Goal: Ask a question

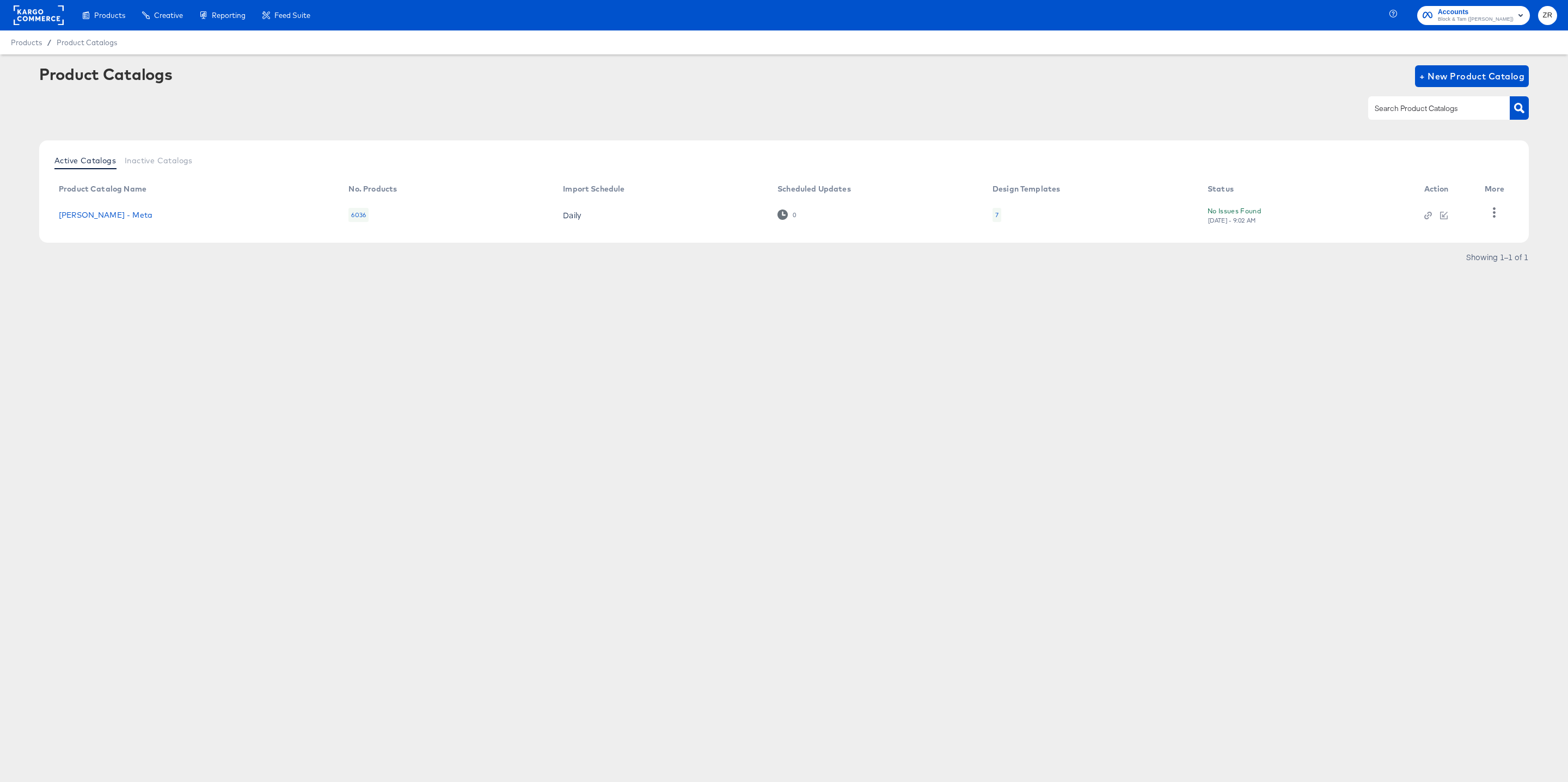
click at [49, 20] on rect at bounding box center [38, 15] width 50 height 19
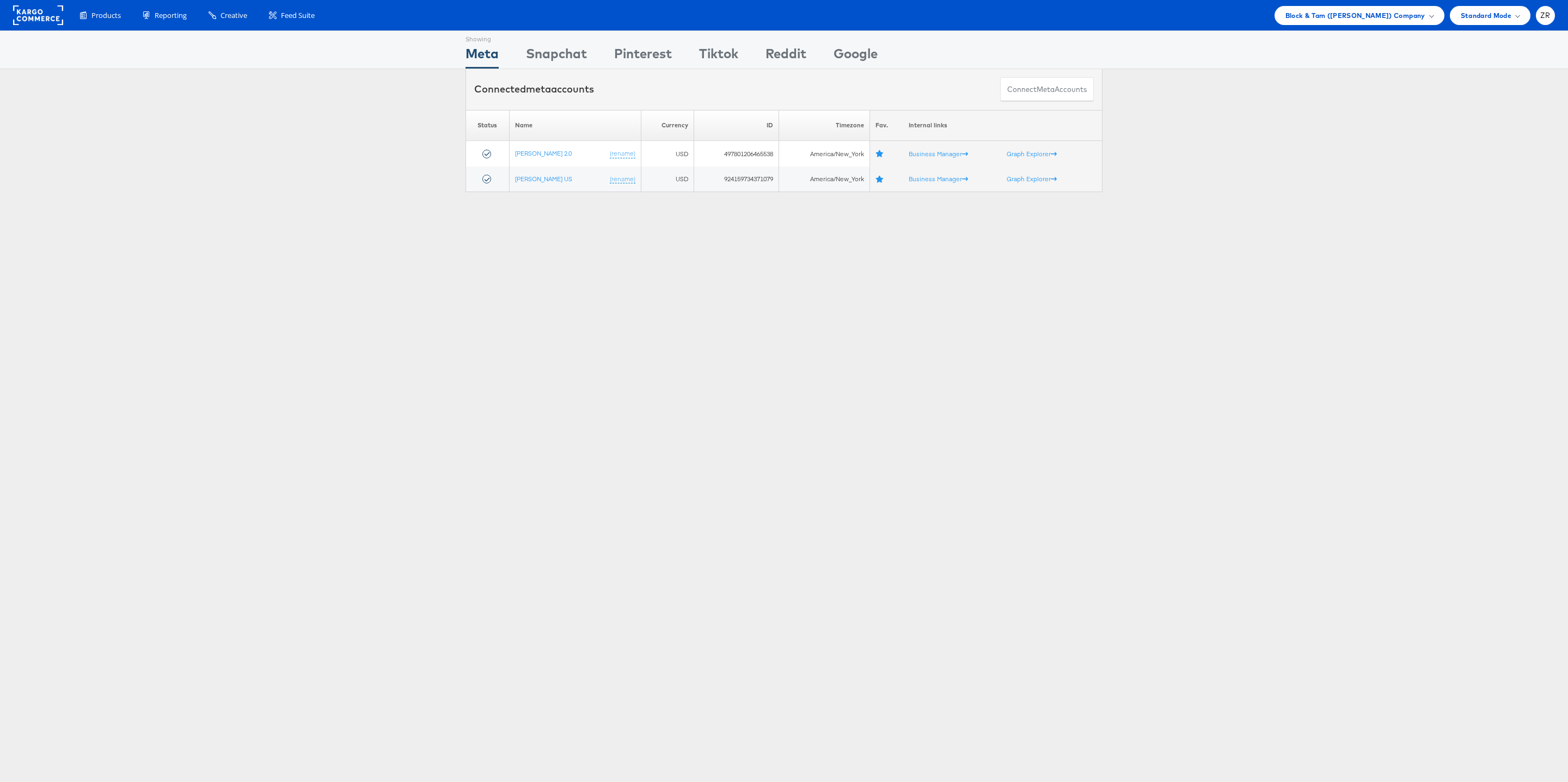
click at [134, 91] on div "Connected meta accounts Connect meta Accounts" at bounding box center [784, 89] width 1568 height 41
click at [1339, 18] on span "Block & Tam (Veronica Beard) Company" at bounding box center [1356, 15] width 140 height 12
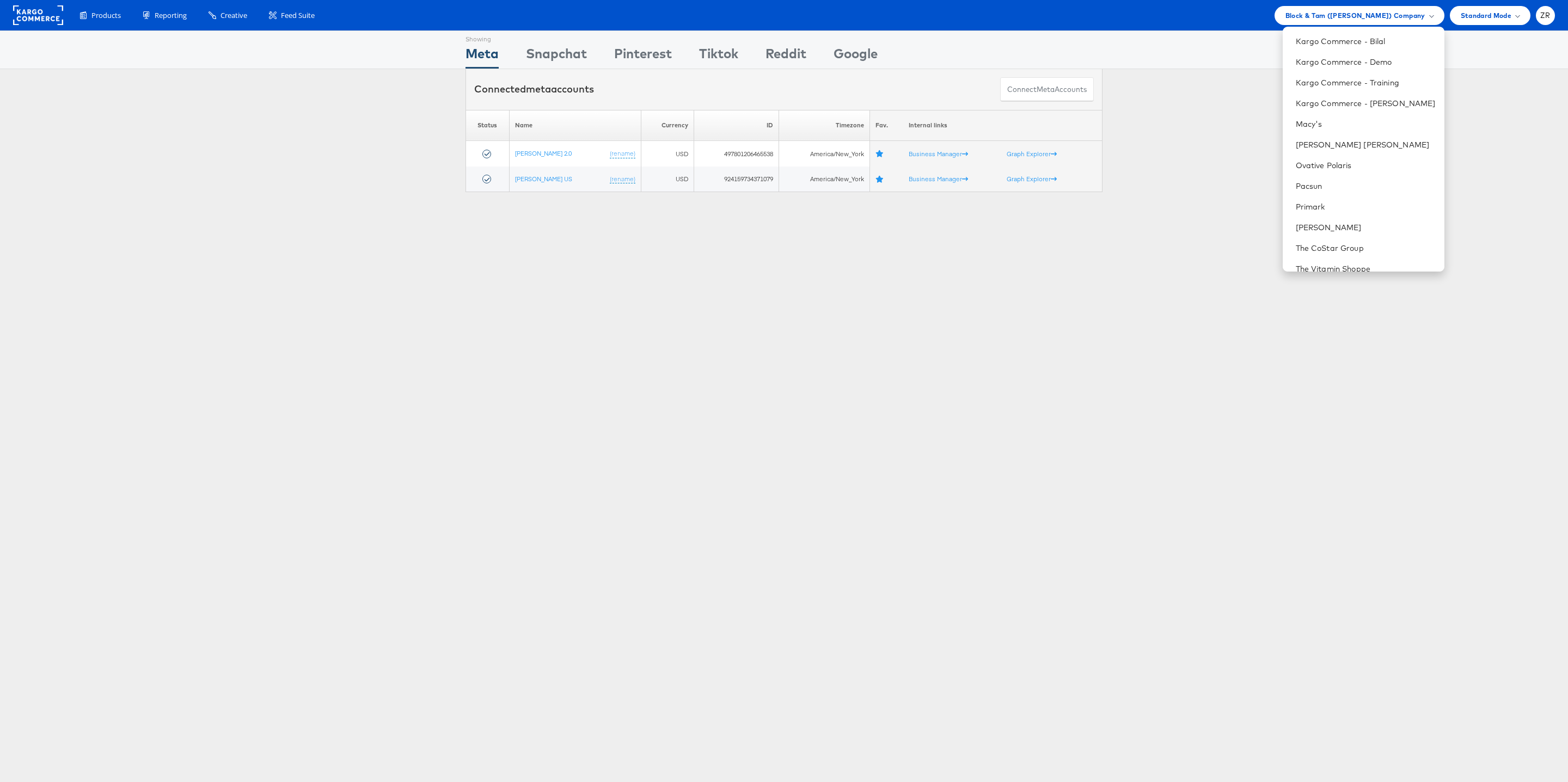
scroll to position [359, 0]
click at [1363, 110] on link "Kargo Commerce - Zane Ruttenberg" at bounding box center [1366, 116] width 140 height 11
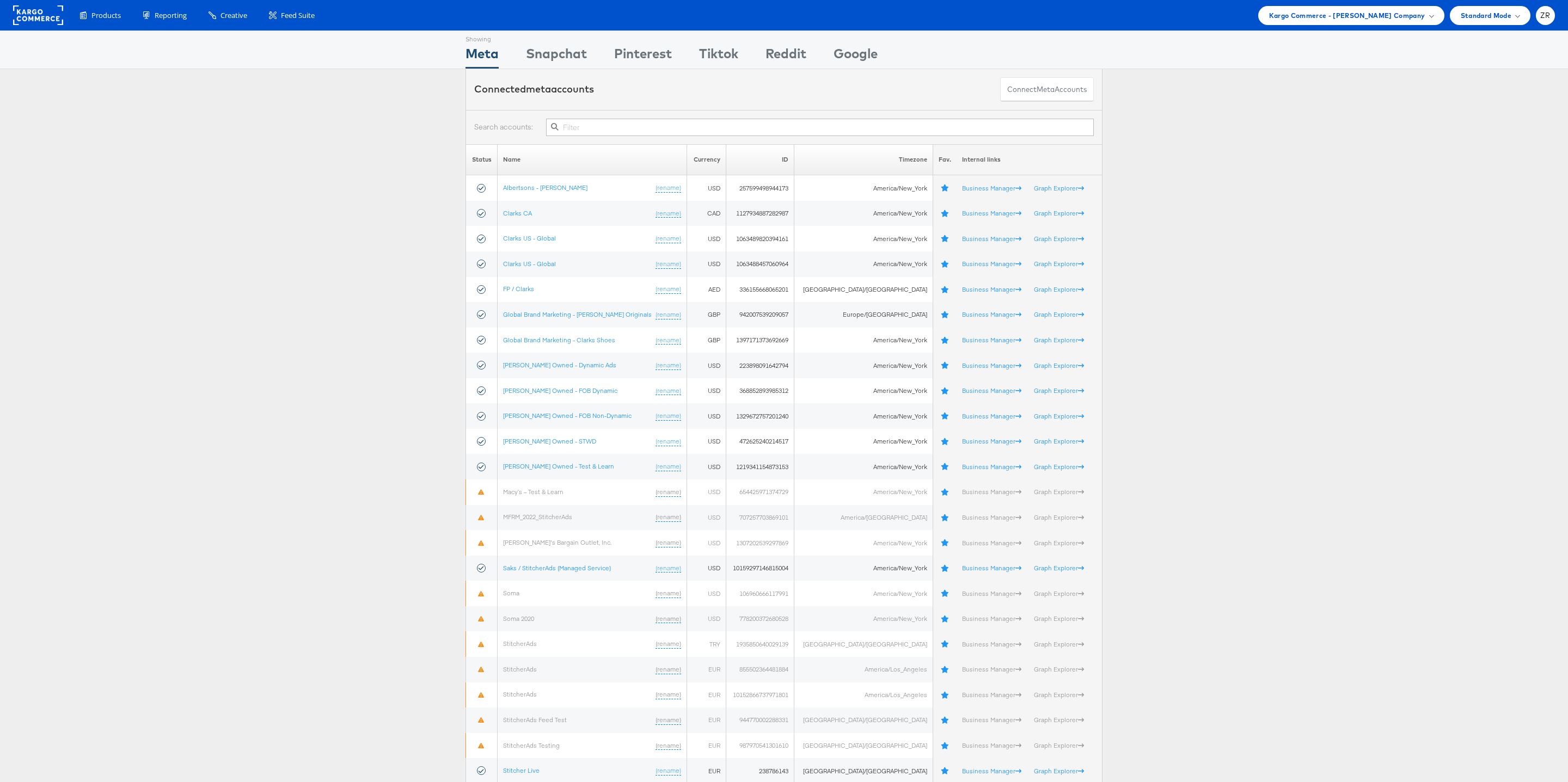
click at [282, 127] on div "Status Name Currency ID Timezone Fav. Internal links Albertsons - Merkle (renam…" at bounding box center [784, 459] width 1568 height 699
click at [30, 18] on rect at bounding box center [38, 15] width 50 height 19
click at [1545, 16] on span "ZR" at bounding box center [1545, 16] width 10 height 7
click at [1466, 86] on link "Advice and Answers" at bounding box center [1499, 83] width 93 height 11
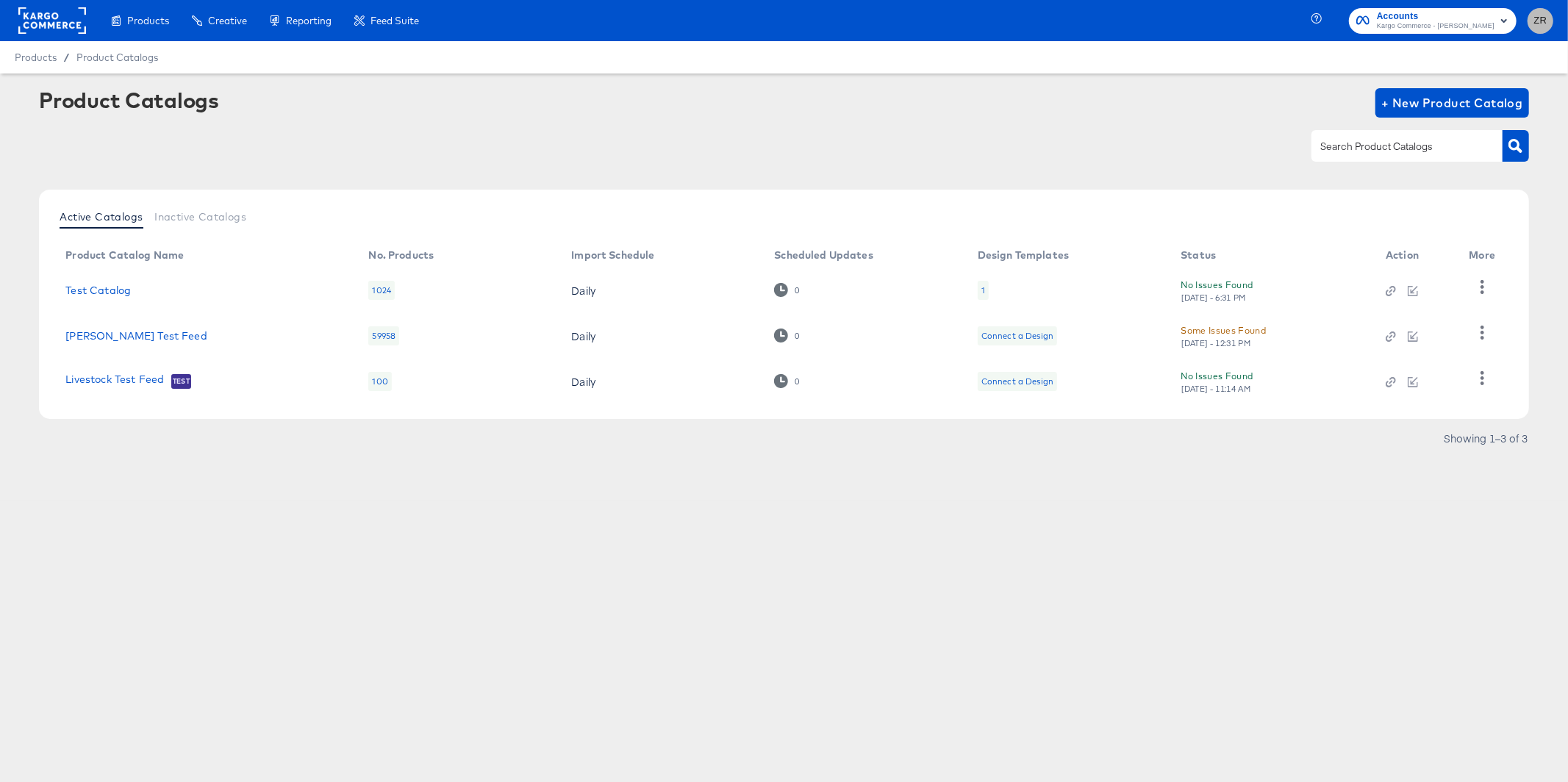
click at [1538, 31] on button "ZR" at bounding box center [1540, 21] width 25 height 25
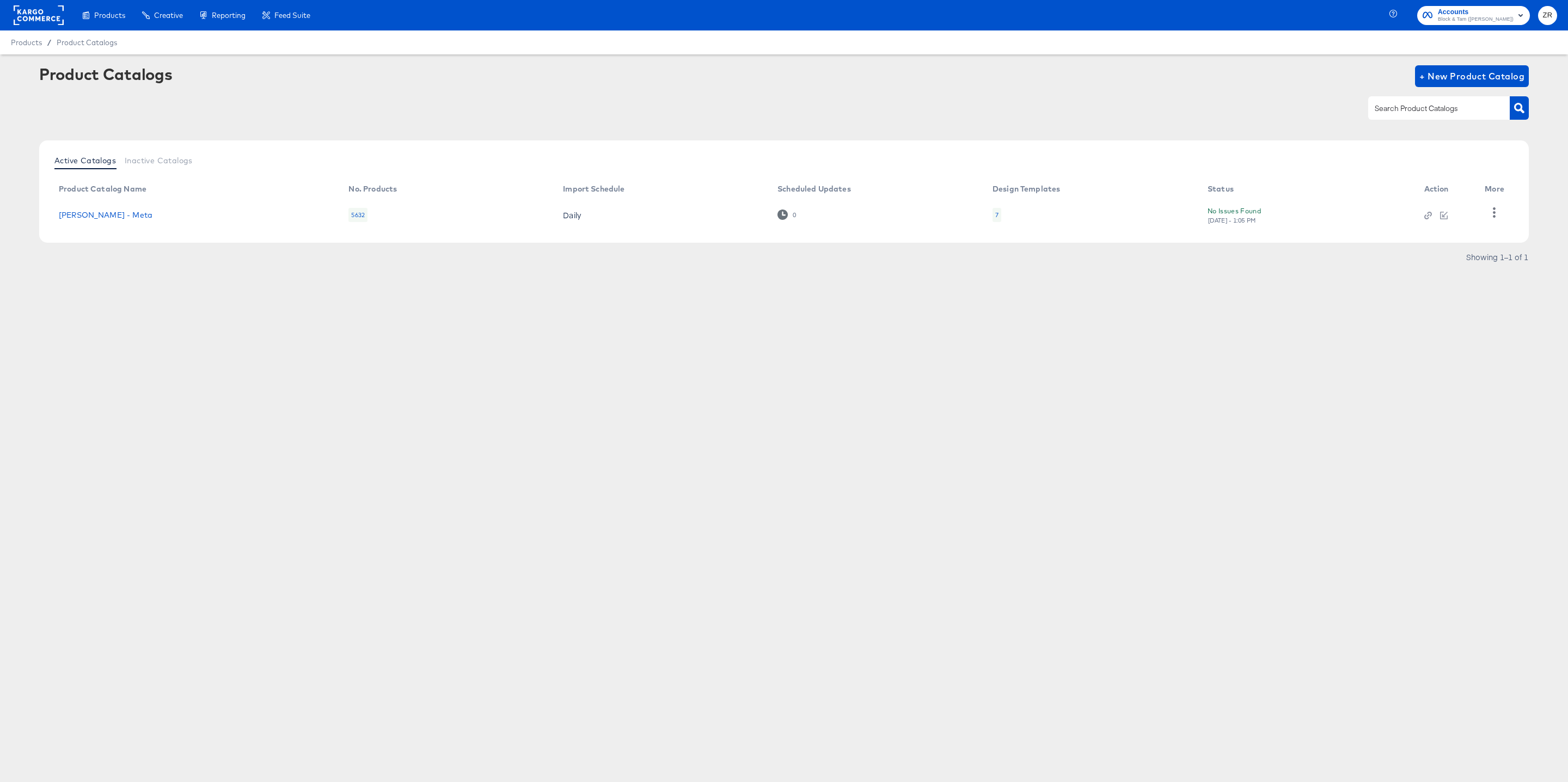
click at [513, 82] on div "Product Catalogs + New Product Catalog" at bounding box center [783, 76] width 1489 height 22
click at [27, 18] on rect at bounding box center [38, 15] width 50 height 19
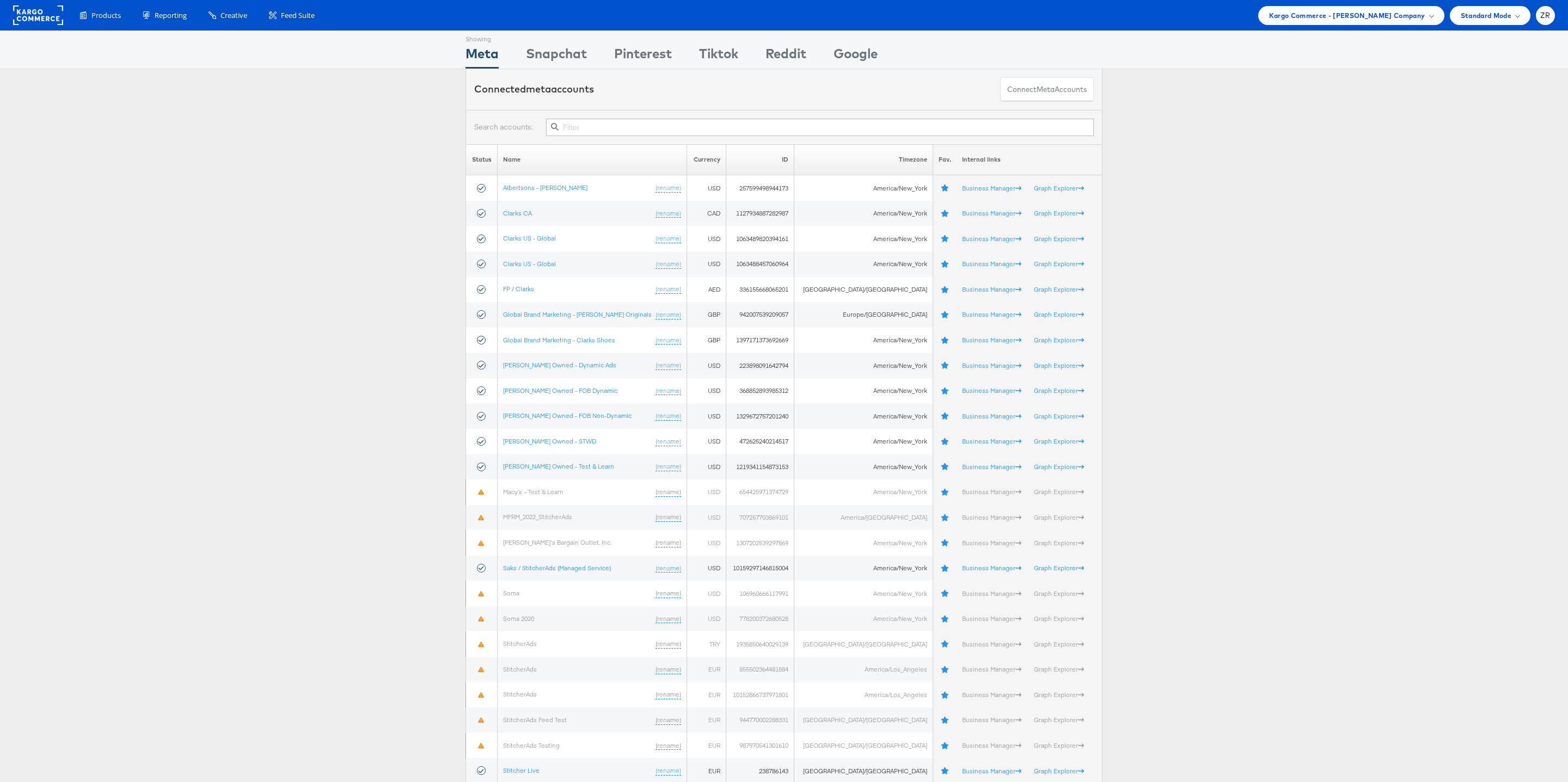
click at [261, 253] on div "Status Name Currency ID Timezone Fav. Internal links Albertsons - [PERSON_NAME]…" at bounding box center [784, 464] width 1568 height 640
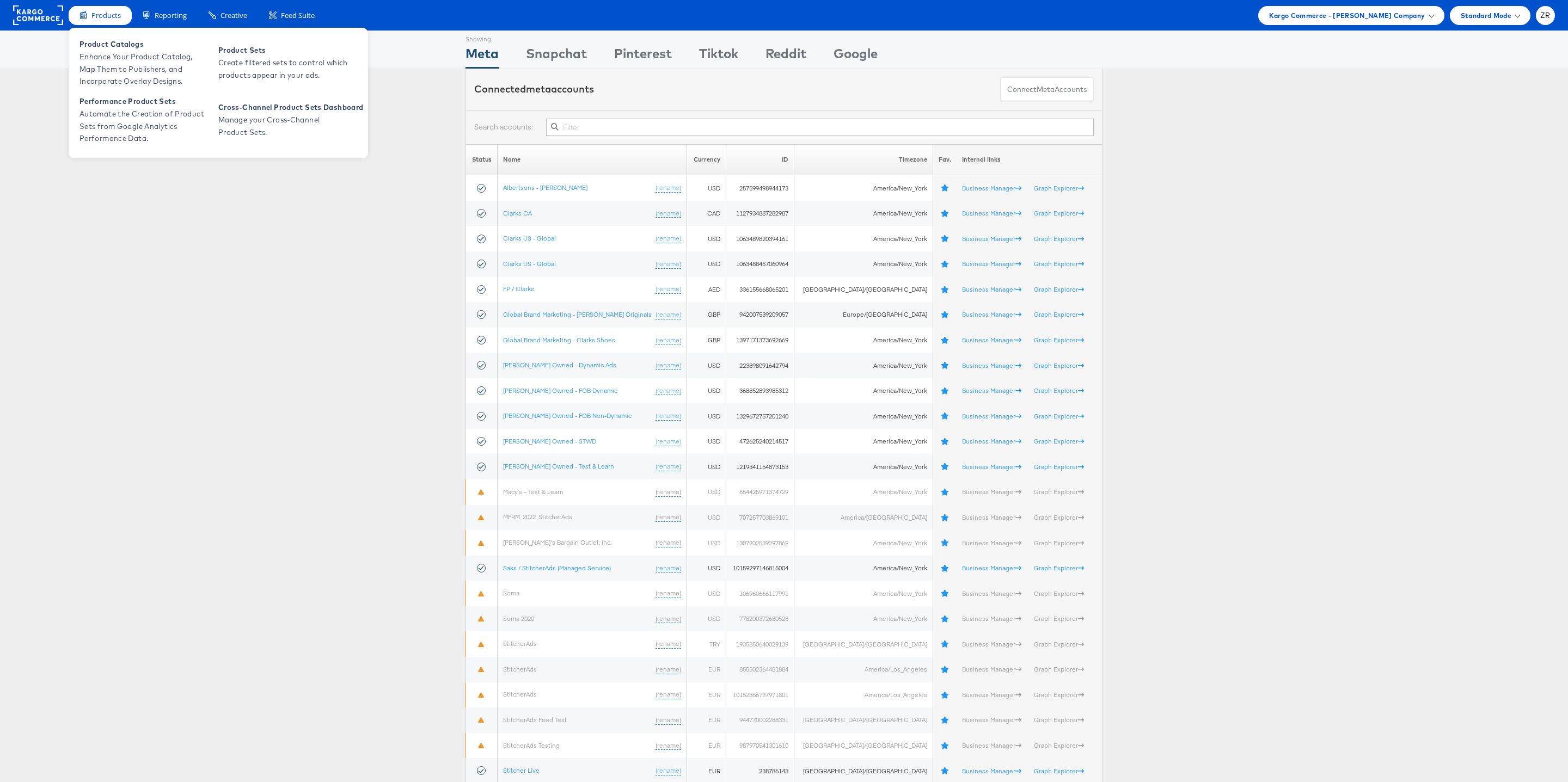
click at [101, 18] on span "Products" at bounding box center [106, 15] width 29 height 10
click at [107, 46] on span "Product Catalogs" at bounding box center [145, 44] width 131 height 13
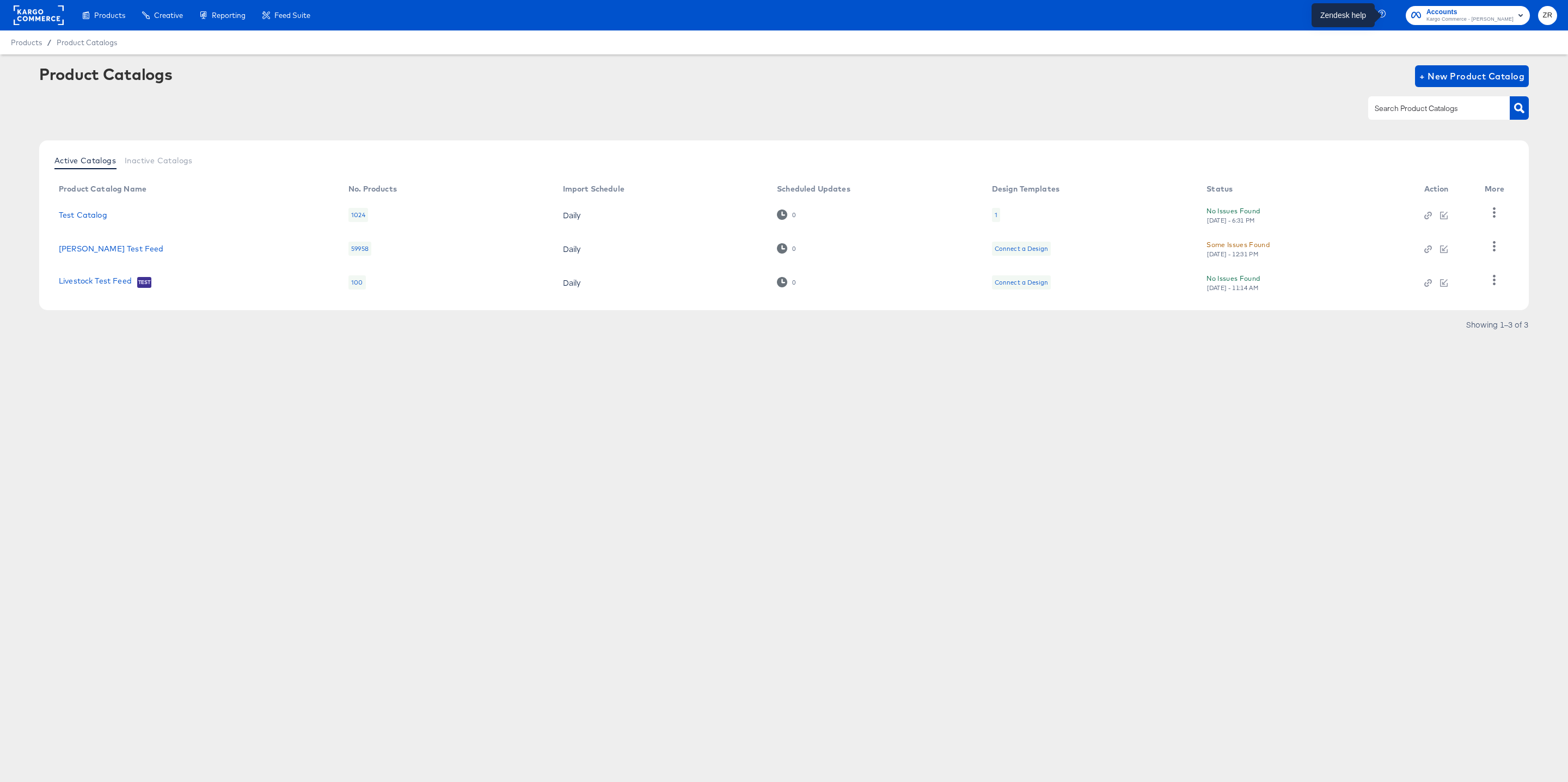
click at [1384, 14] on icon "button" at bounding box center [1383, 15] width 10 height 10
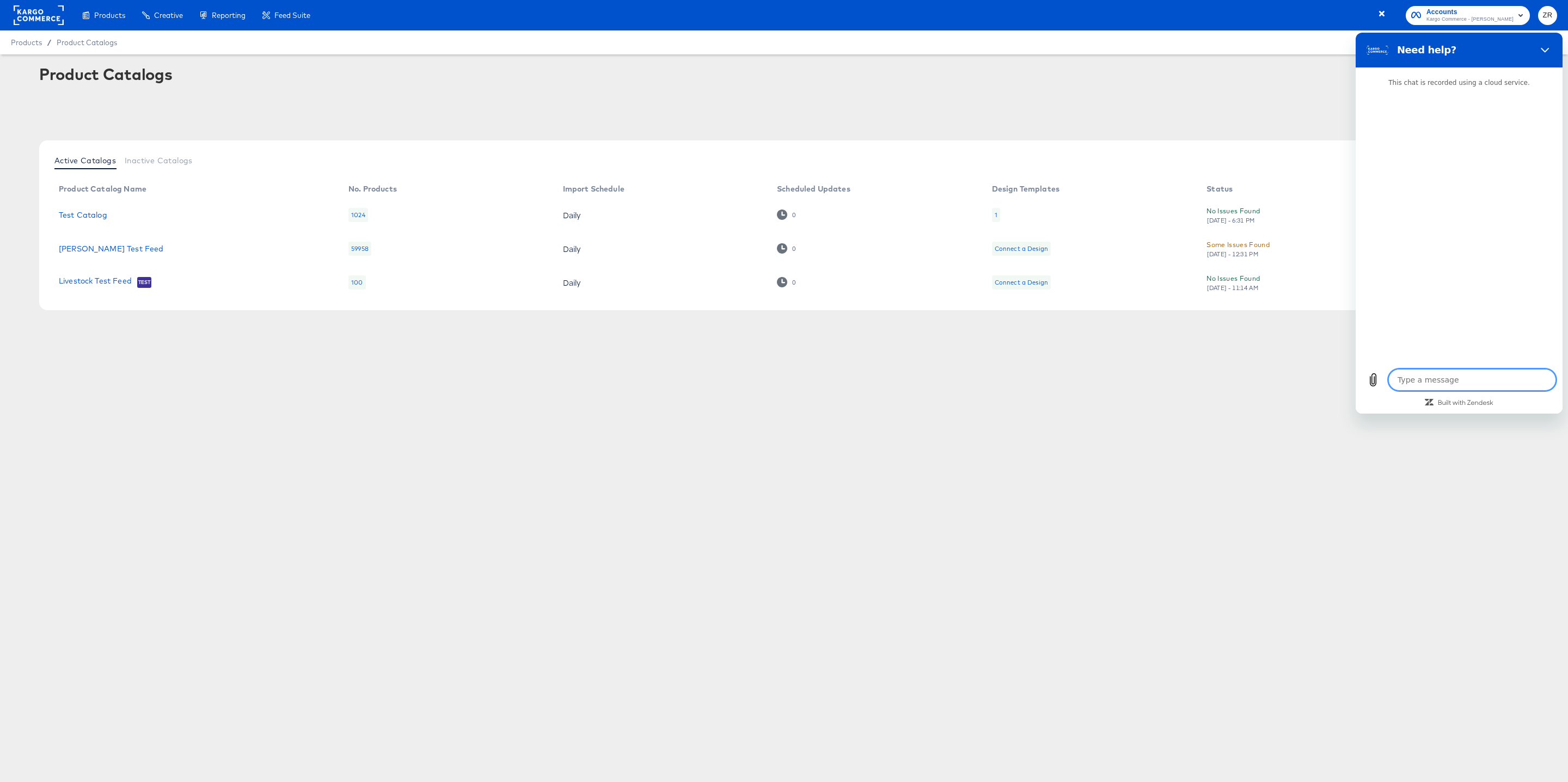
type textarea "x"
type textarea "T"
type textarea "x"
type textarea "Te"
type textarea "x"
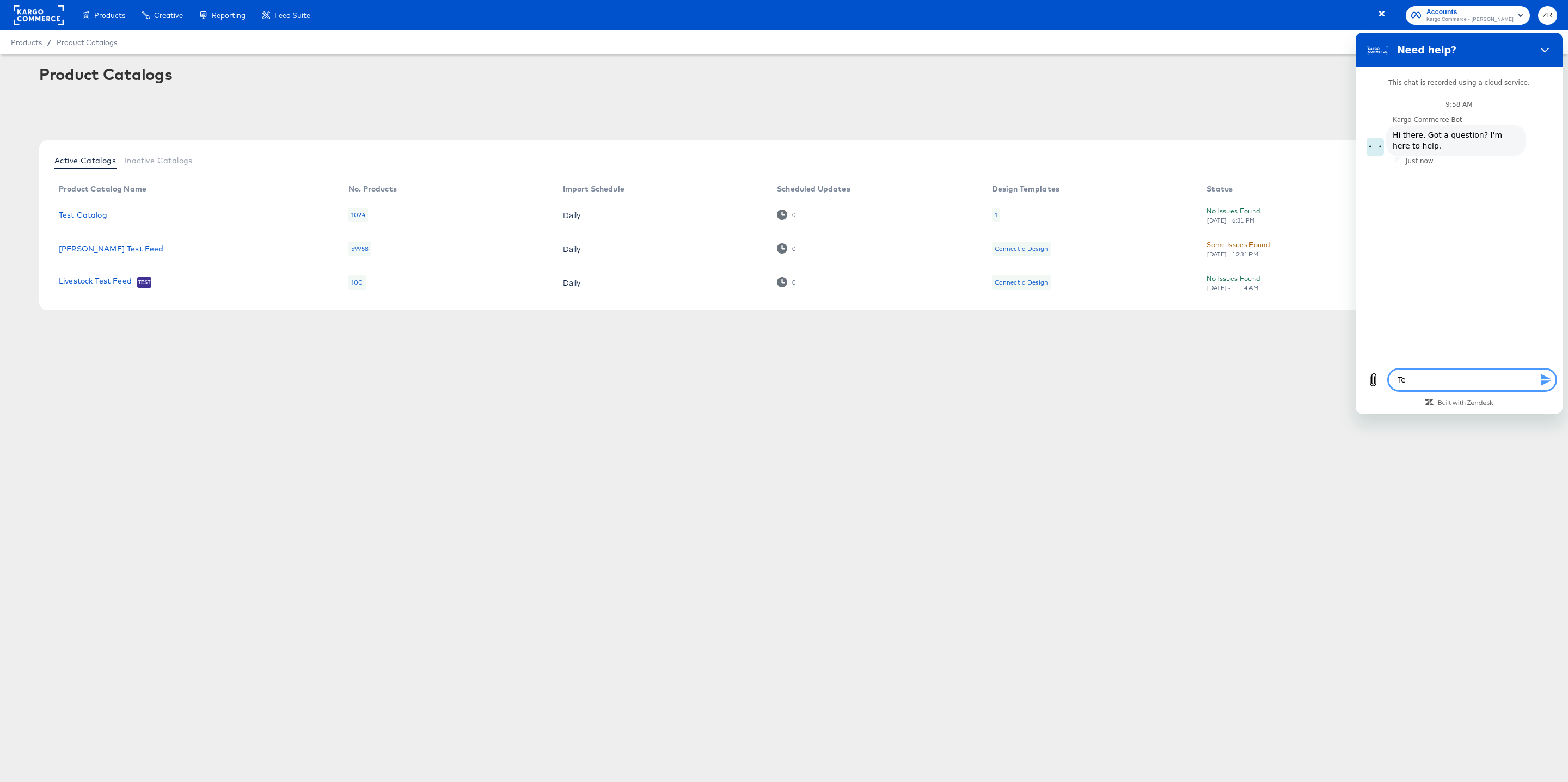
type textarea "Tel"
type textarea "x"
type textarea "Tell"
type textarea "x"
type textarea "Tell"
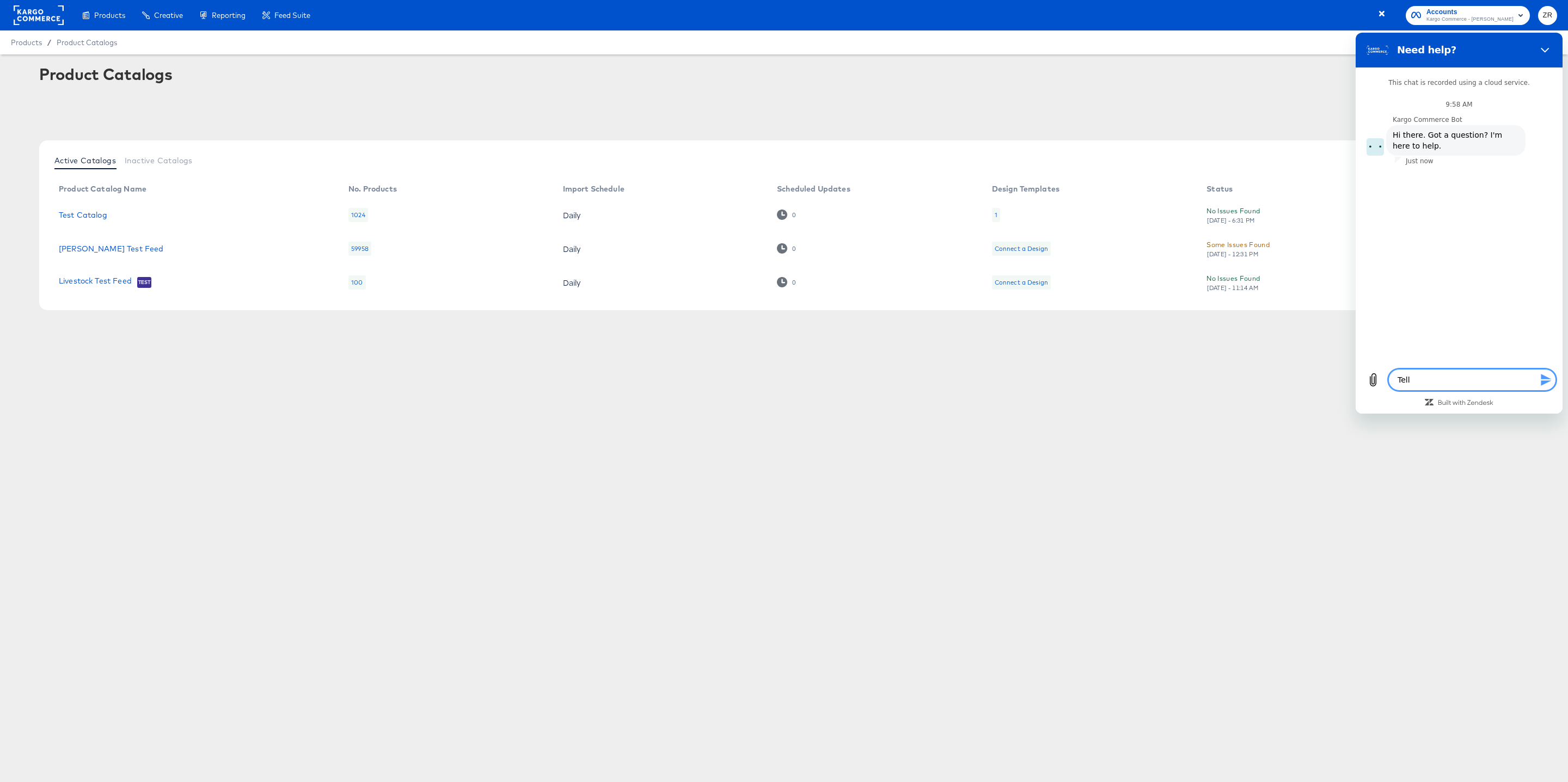
type textarea "x"
type textarea "Tell m"
type textarea "x"
type textarea "Tell me"
type textarea "x"
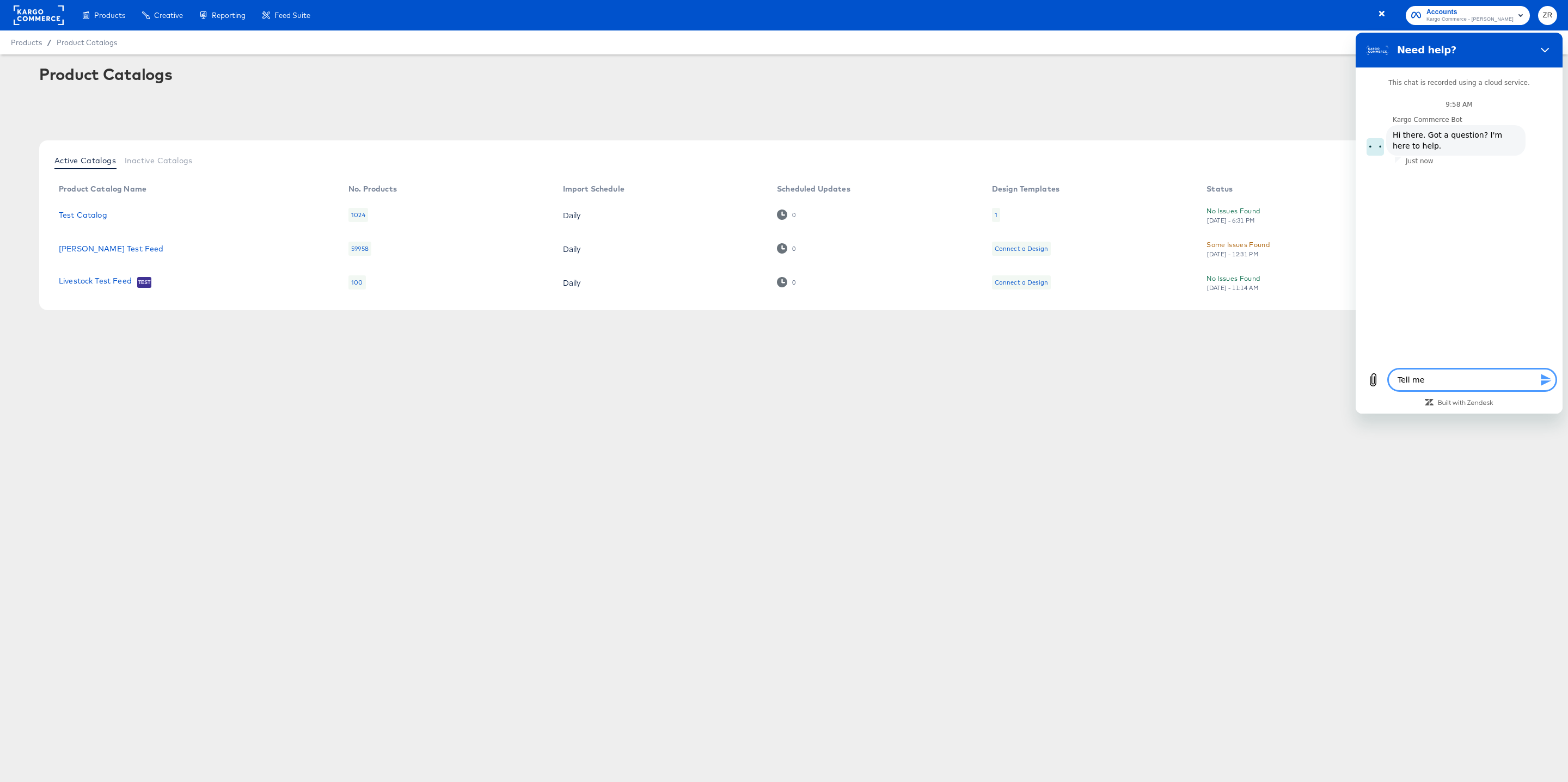
type textarea "Tell me"
type textarea "x"
type textarea "Tell me a"
type textarea "x"
type textarea "Tell me ab"
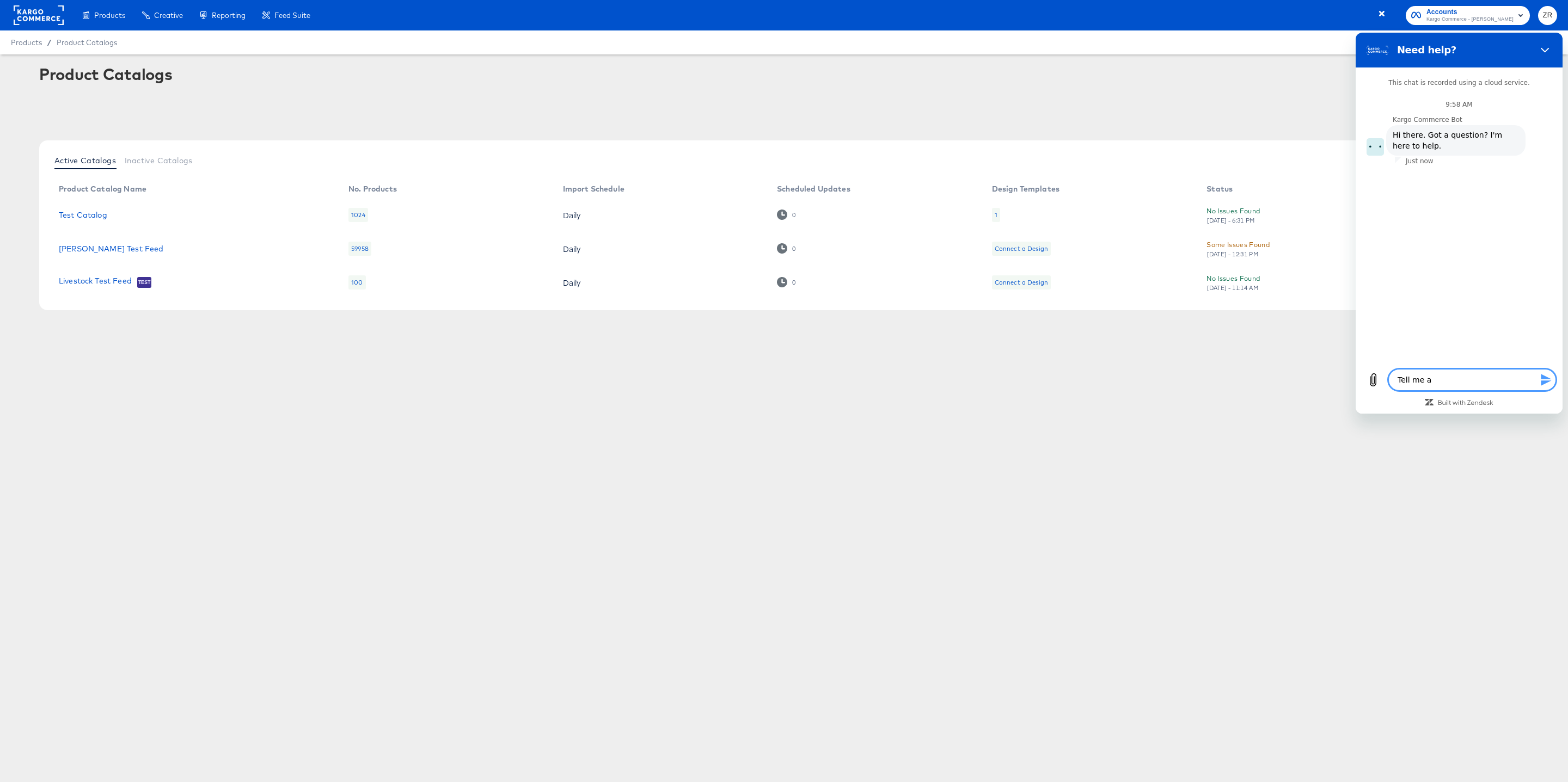
type textarea "x"
type textarea "Tell me abo"
type textarea "x"
type textarea "Tell me abou"
type textarea "x"
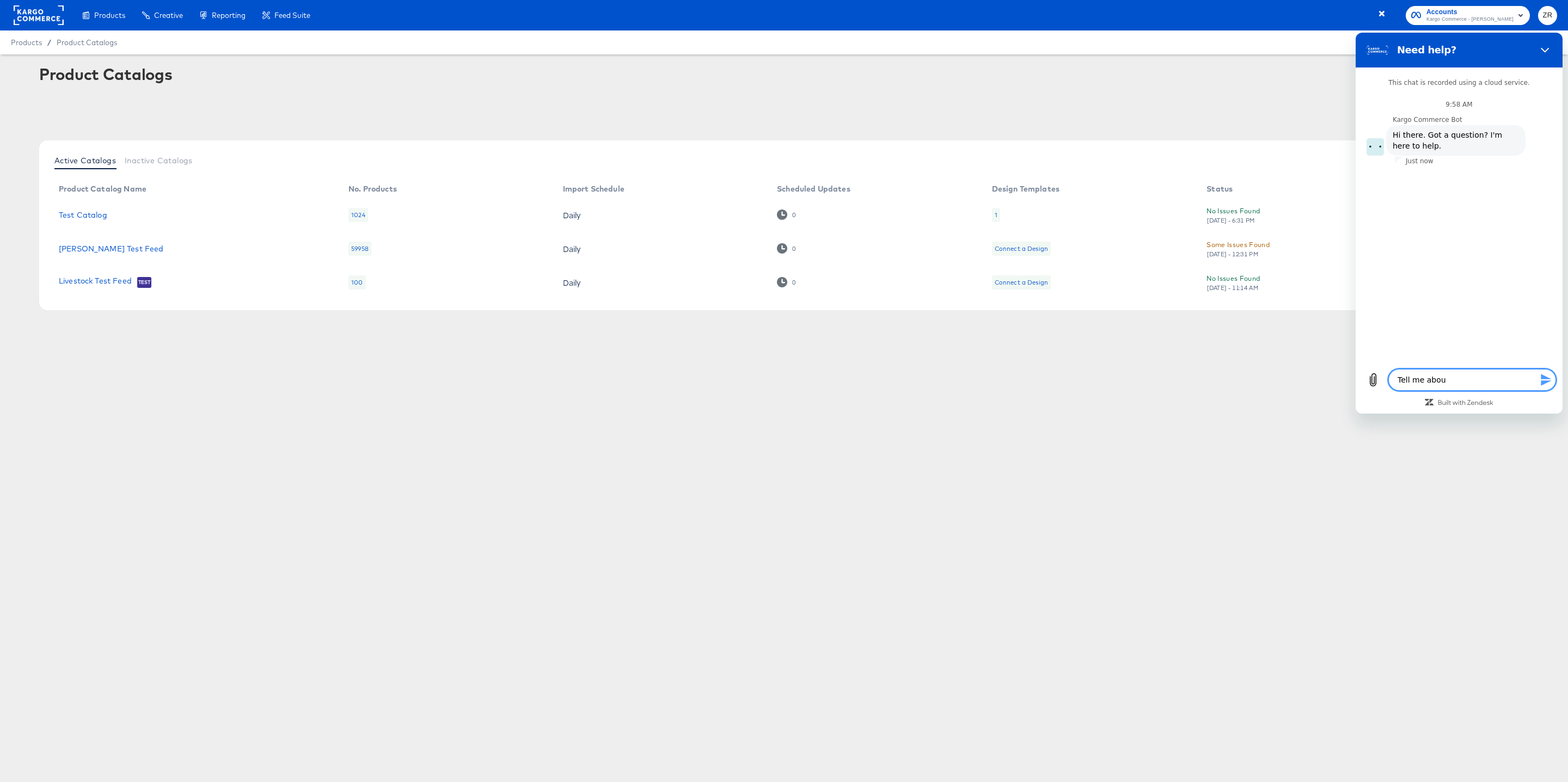
type textarea "Tell me about"
type textarea "x"
type textarea "Tell me about"
type textarea "x"
type textarea "Tell me about t"
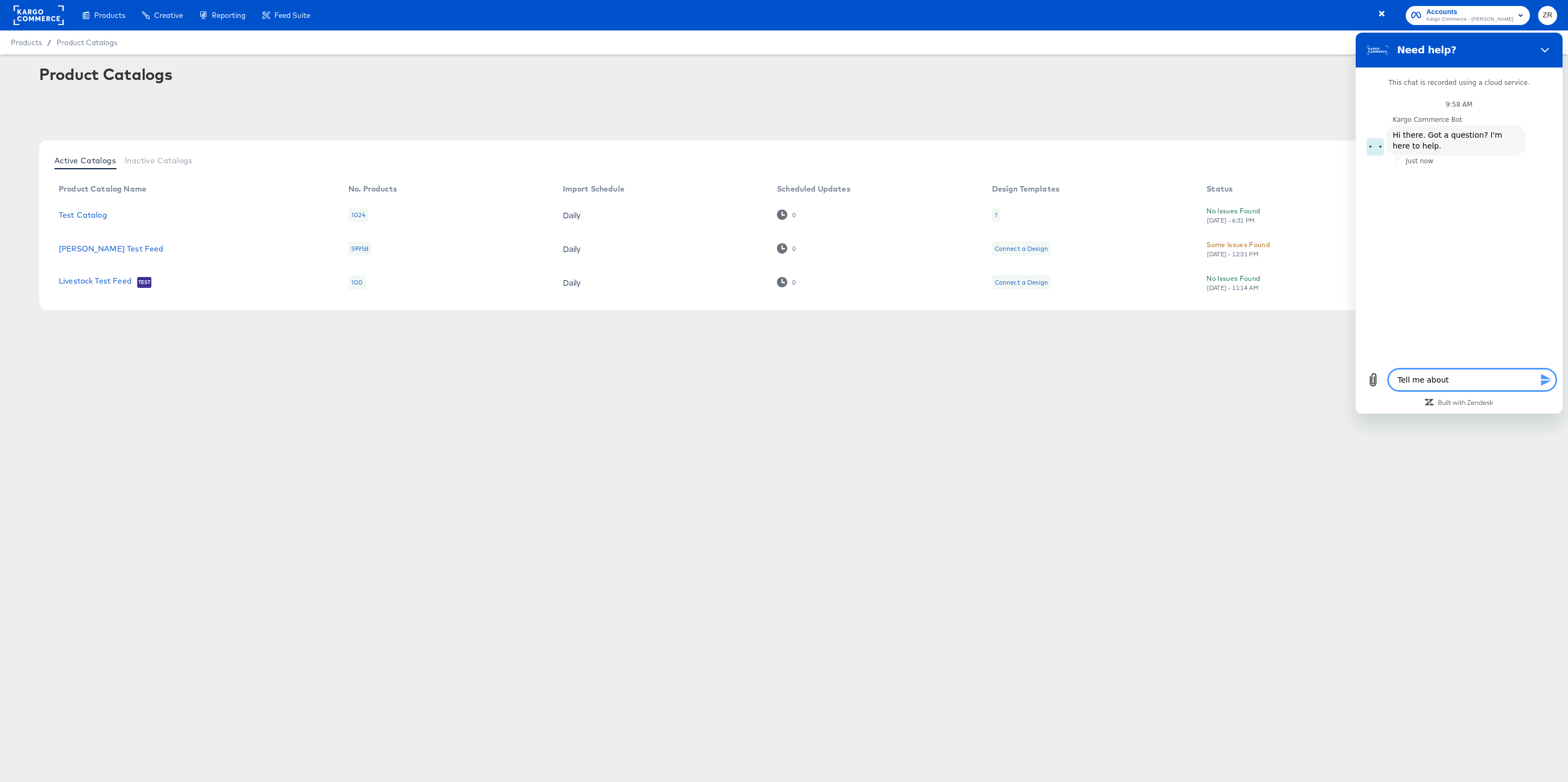
type textarea "x"
type textarea "Tell me about th"
type textarea "x"
type textarea "Tell me about the"
type textarea "x"
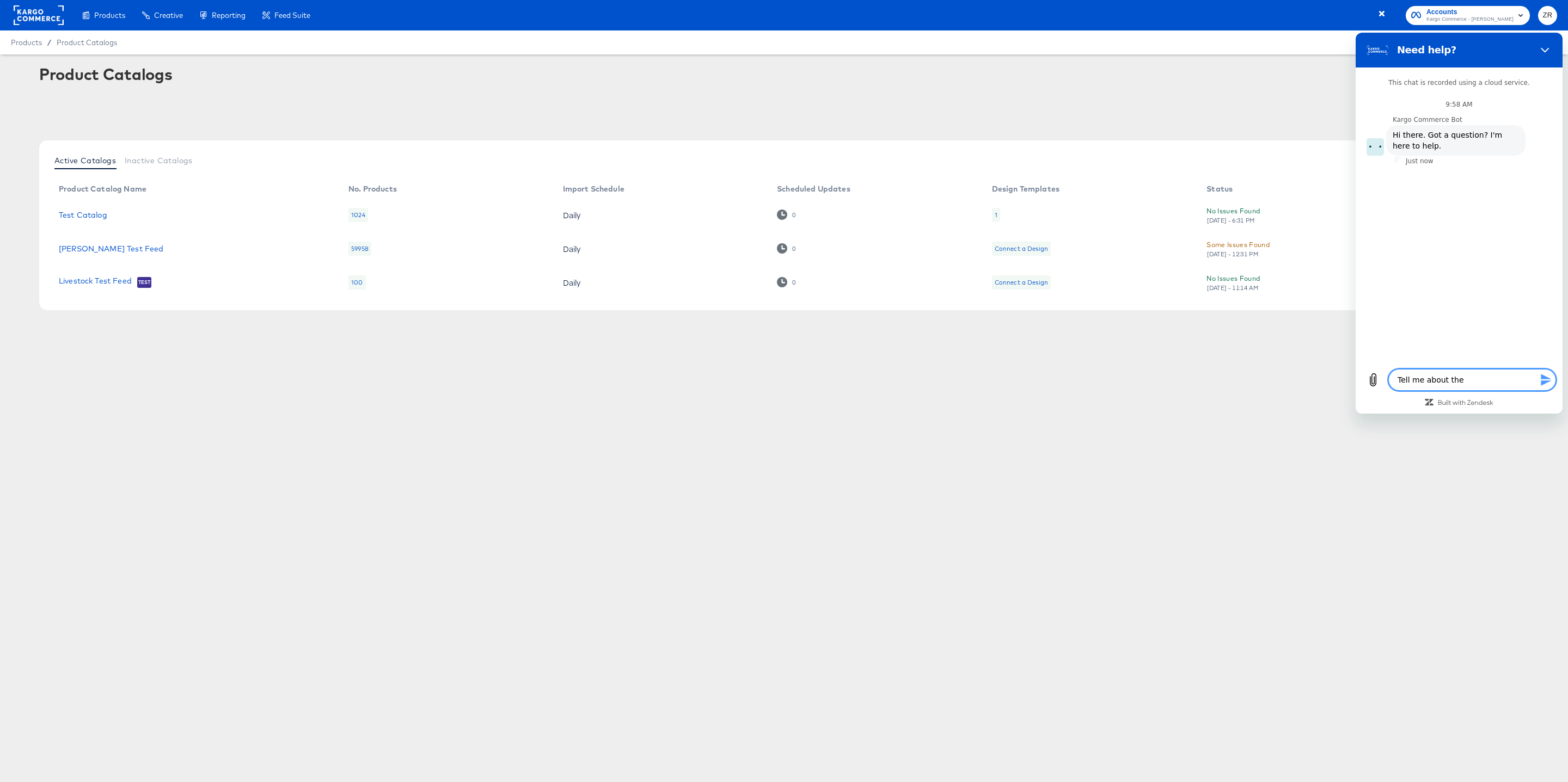
type textarea "Tell me about the"
type textarea "x"
type textarea "Tell me about the c"
type textarea "x"
type textarea "Tell me about the cr"
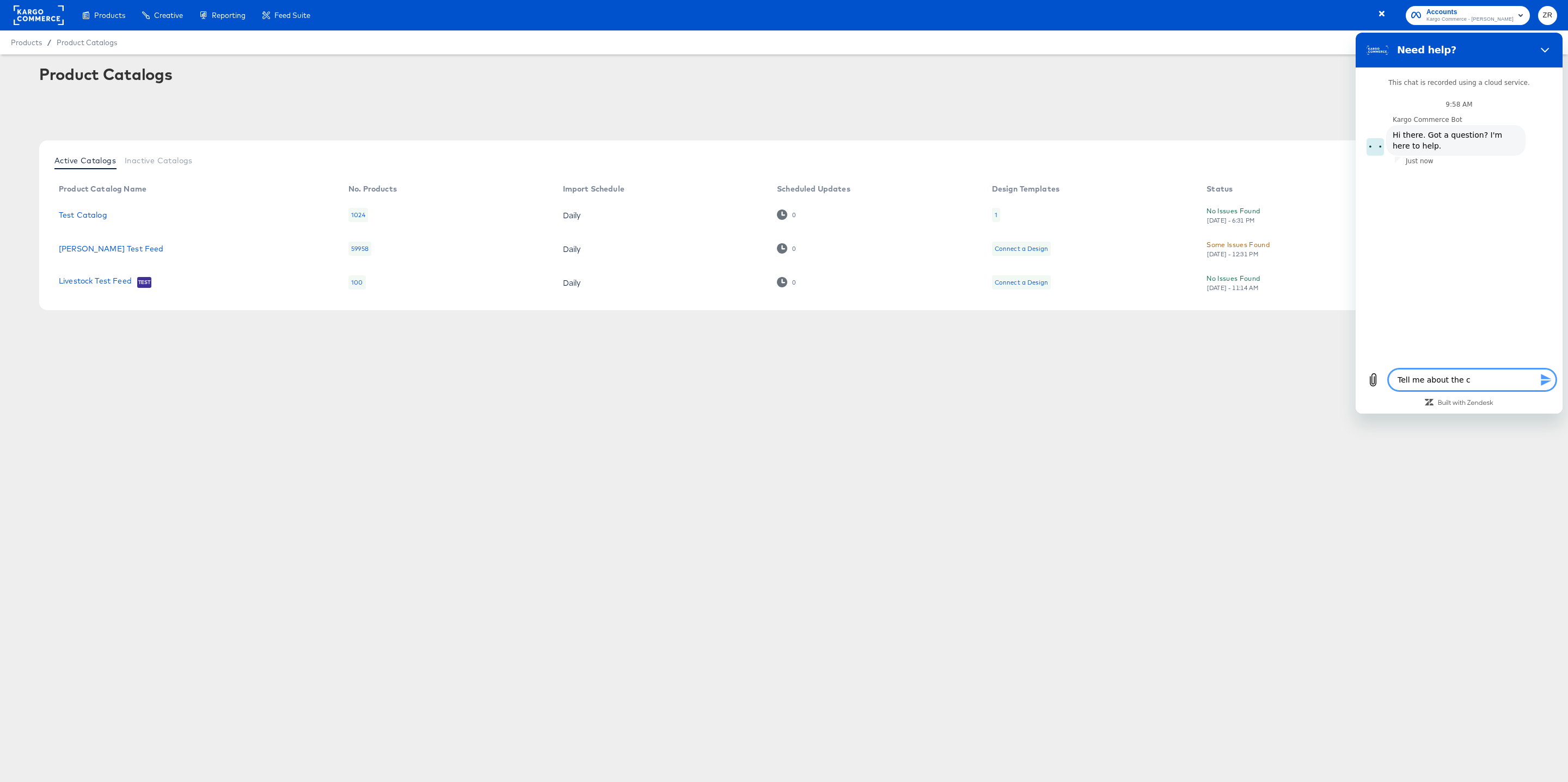
type textarea "x"
type textarea "Tell me about the cre"
type textarea "x"
type textarea "Tell me about the crea"
type textarea "x"
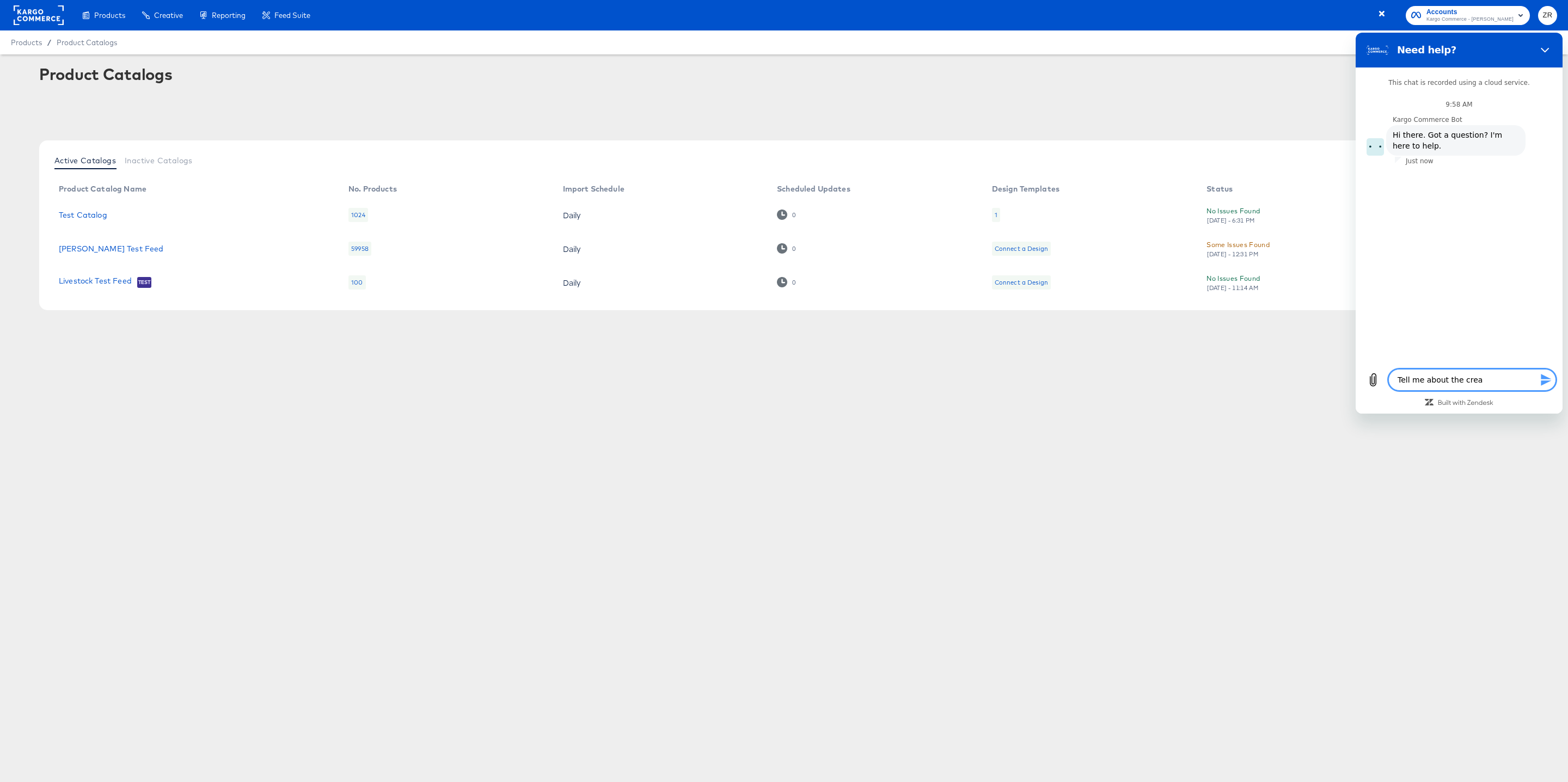
type textarea "Tell me about the creai"
type textarea "x"
type textarea "Tell me about the crea"
type textarea "x"
type textarea "Tell me about the creat"
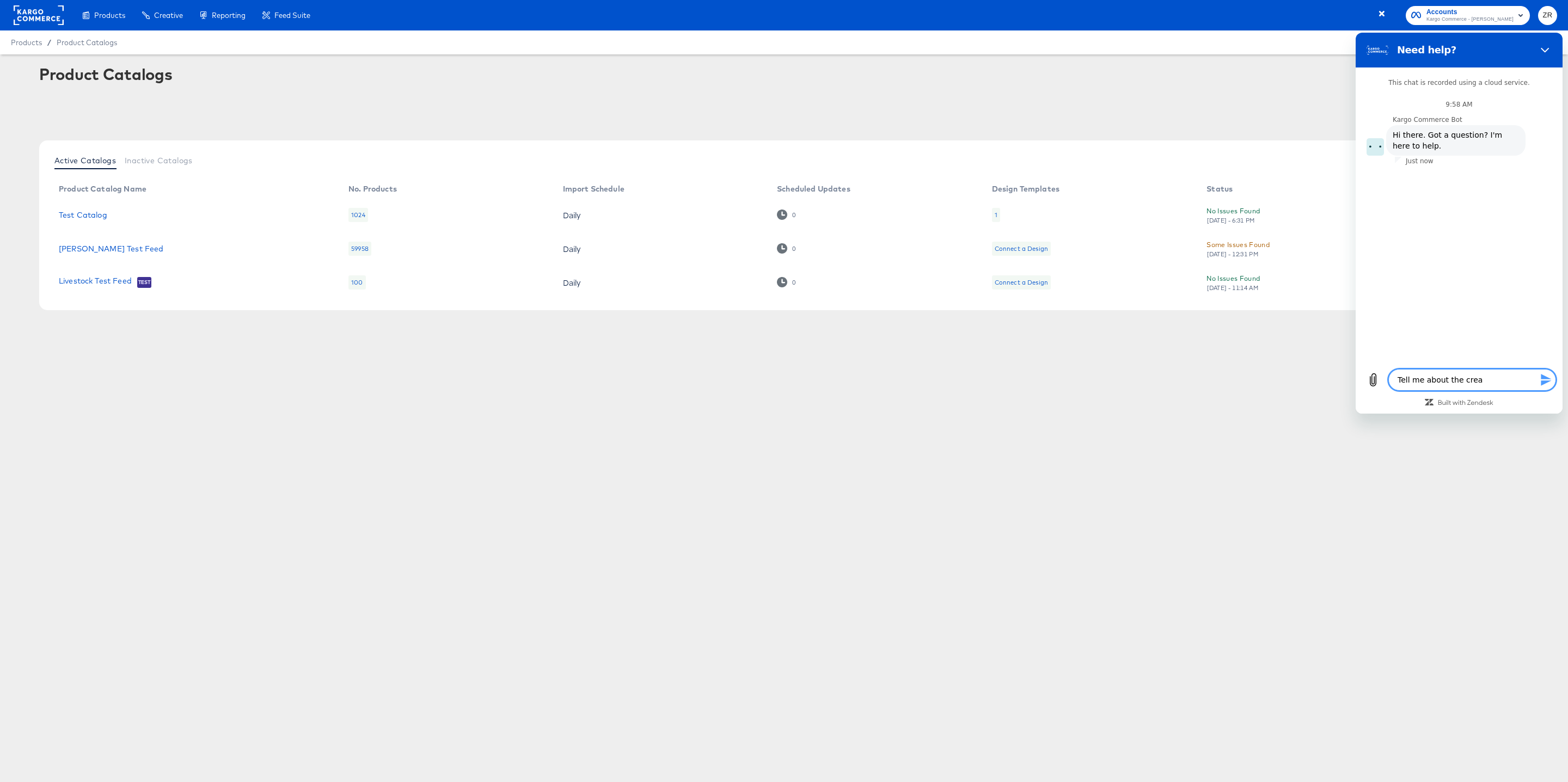
type textarea "x"
type textarea "Tell me about the creati"
type textarea "x"
type textarea "Tell me about the creativ"
type textarea "x"
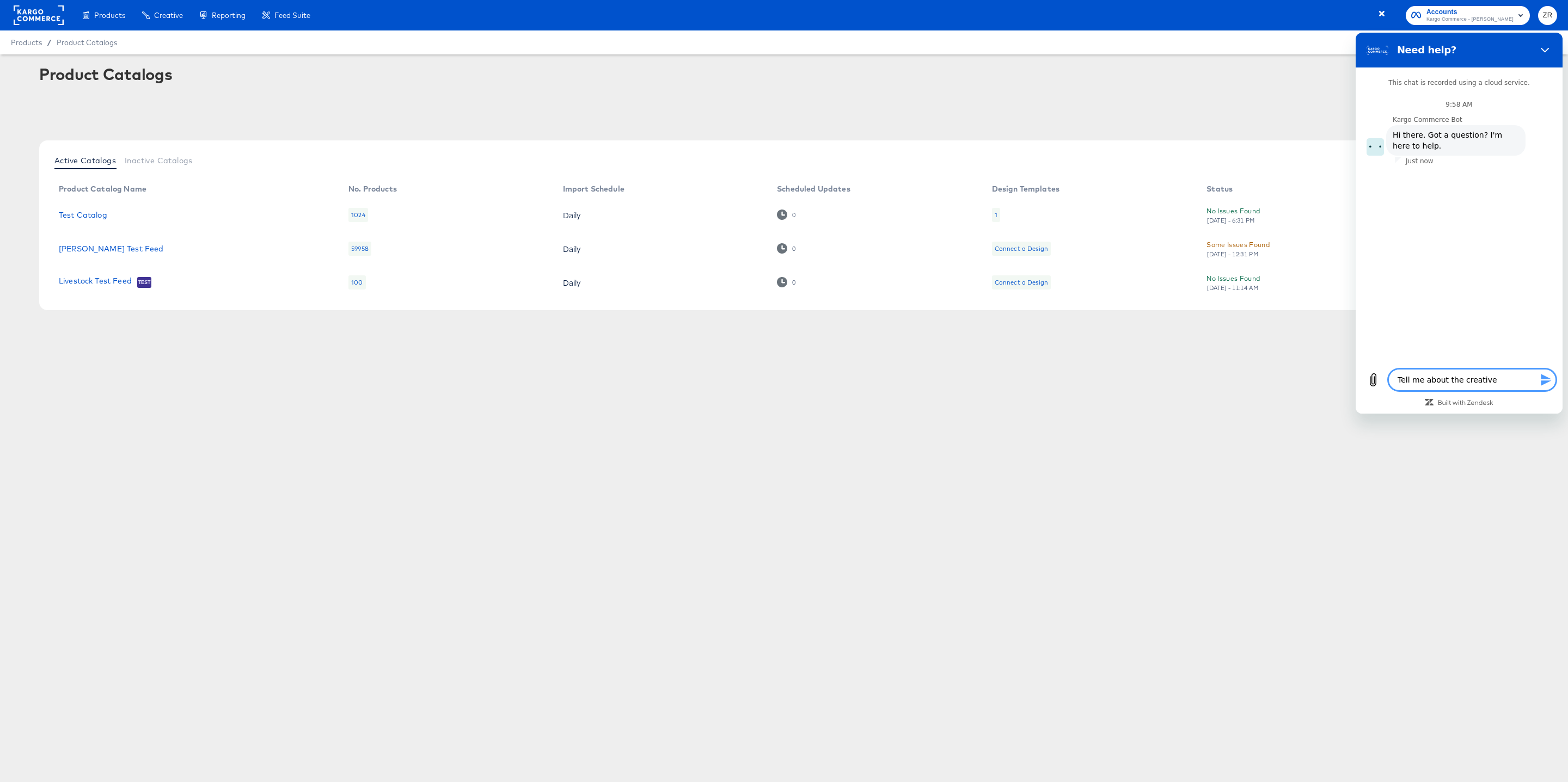
type textarea "Tell me about the creative"
type textarea "x"
type textarea "Tell me about the creative s"
type textarea "x"
type textarea "Tell me about the creative si"
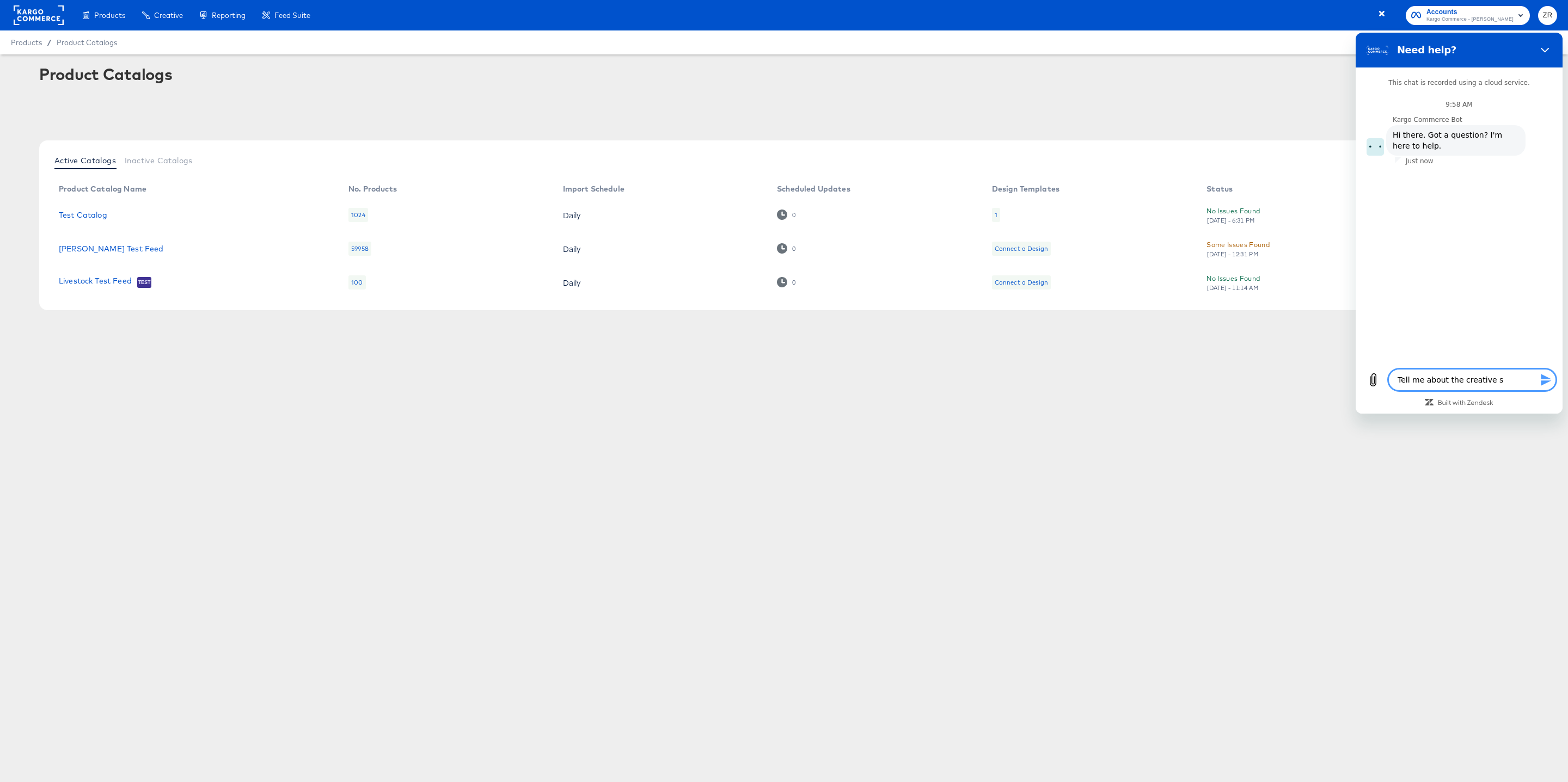
type textarea "x"
type textarea "Tell me about the creative sit"
type textarea "x"
type textarea "Tell me about the creative si"
type textarea "x"
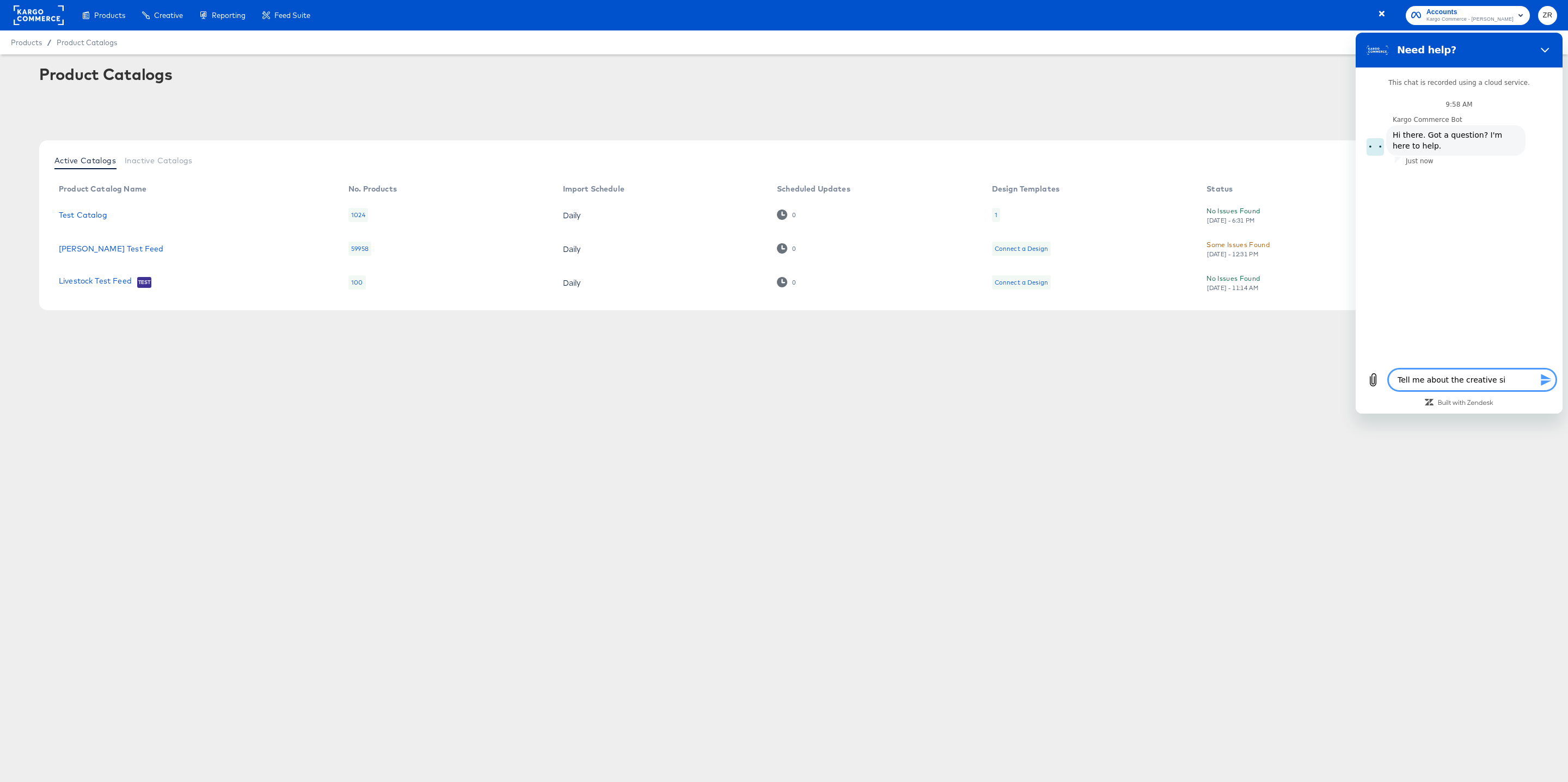
type textarea "Tell me about the creative s"
type textarea "x"
type textarea "Tell me about the creative"
type textarea "x"
type textarea "Tell me about the creative s"
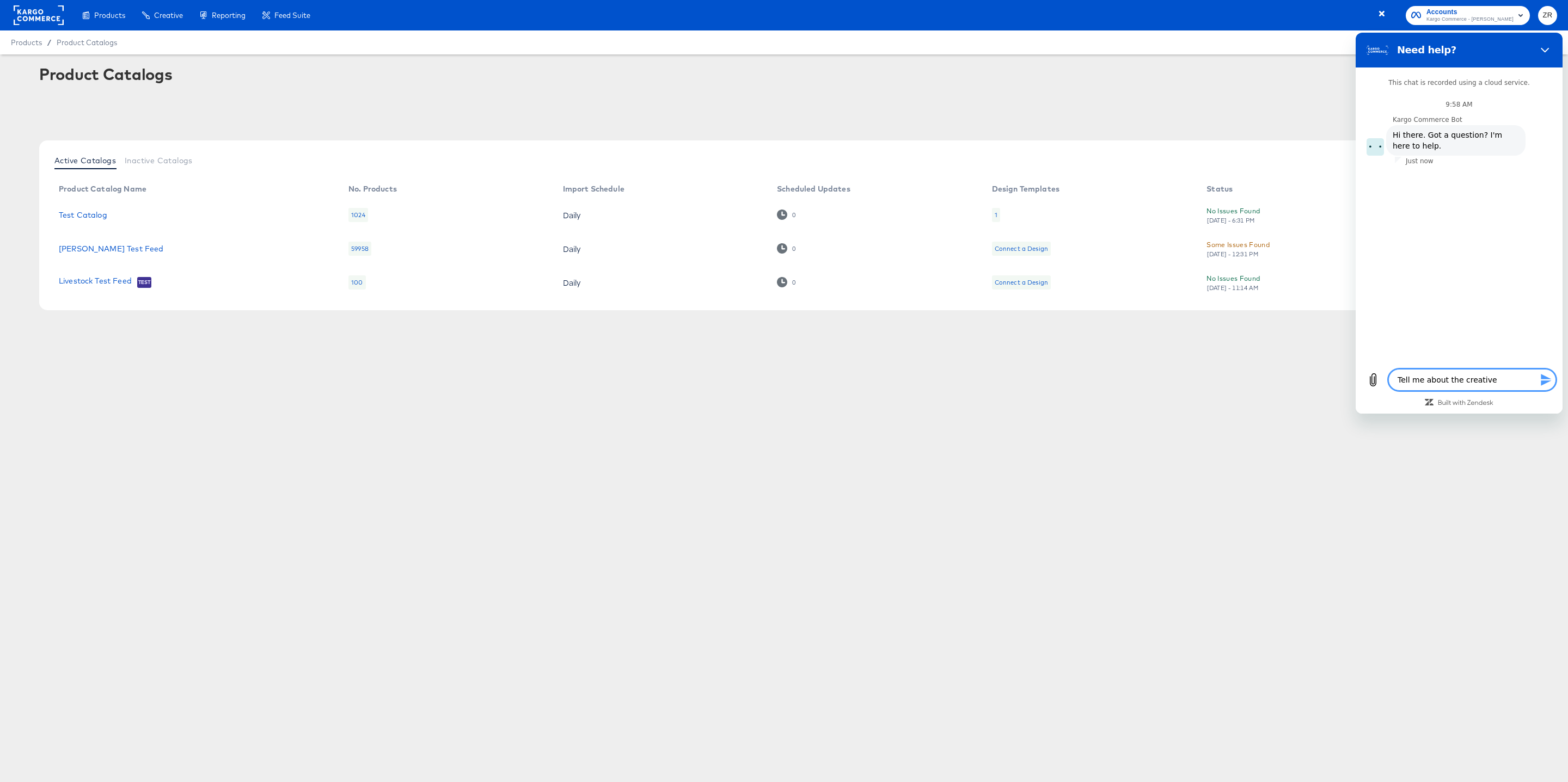
type textarea "x"
type textarea "Tell me about the creative su"
type textarea "x"
type textarea "Tell me about the creative sui"
type textarea "x"
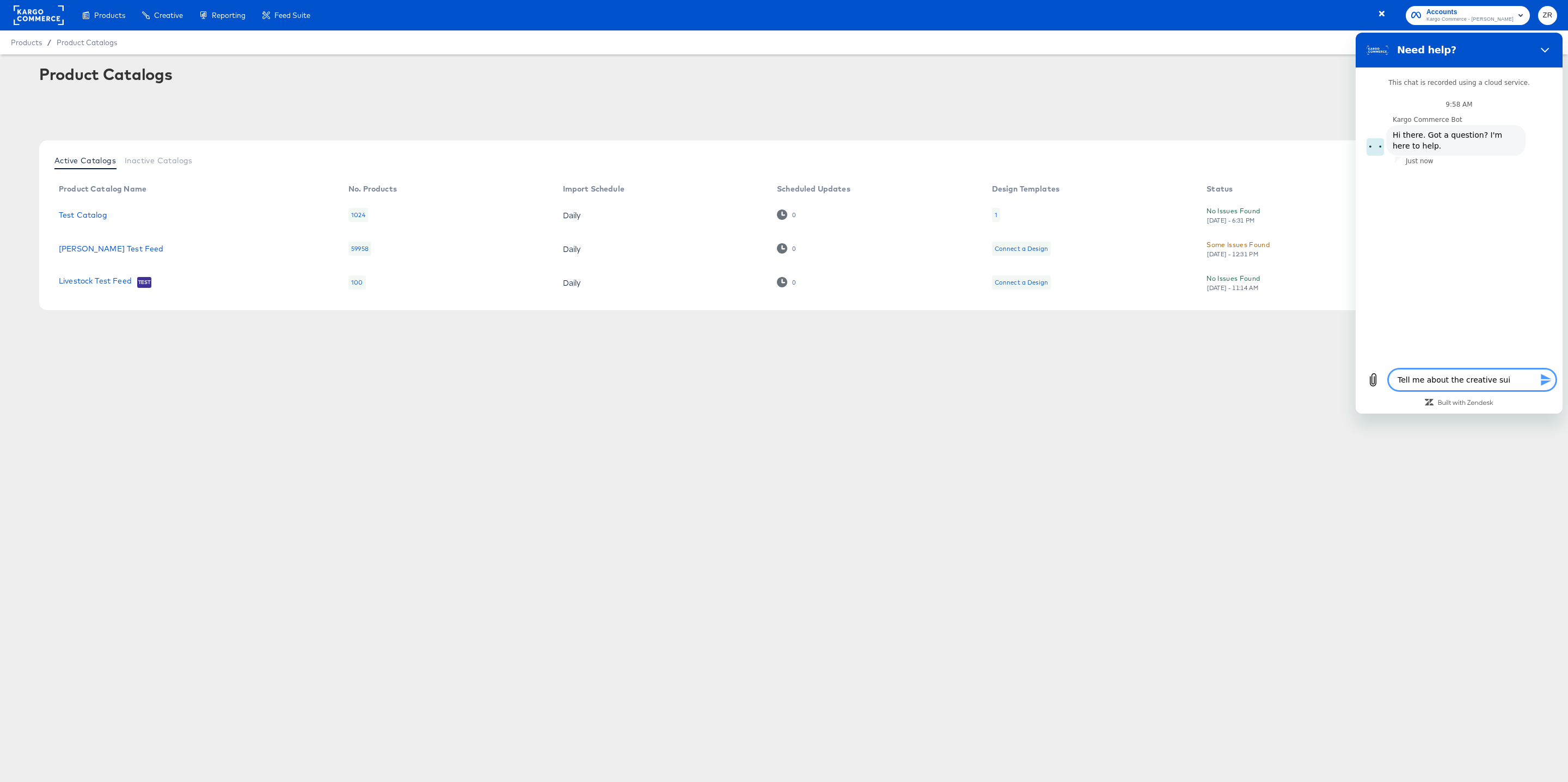
type textarea "Tell me about the creative suit"
type textarea "x"
type textarea "Tell me about the creative suite"
type textarea "x"
type textarea "Tell me about the creative suite?"
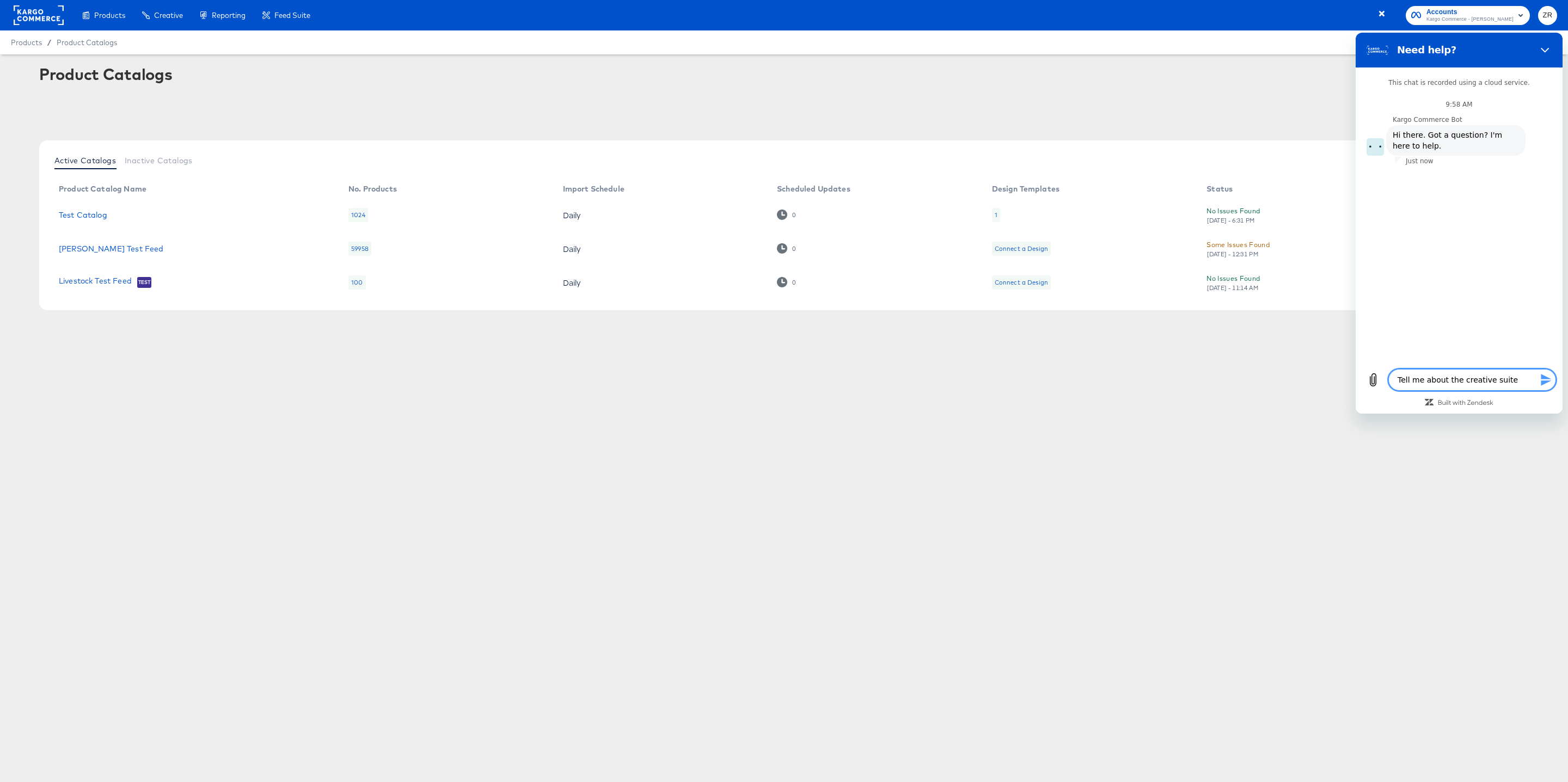
type textarea "x"
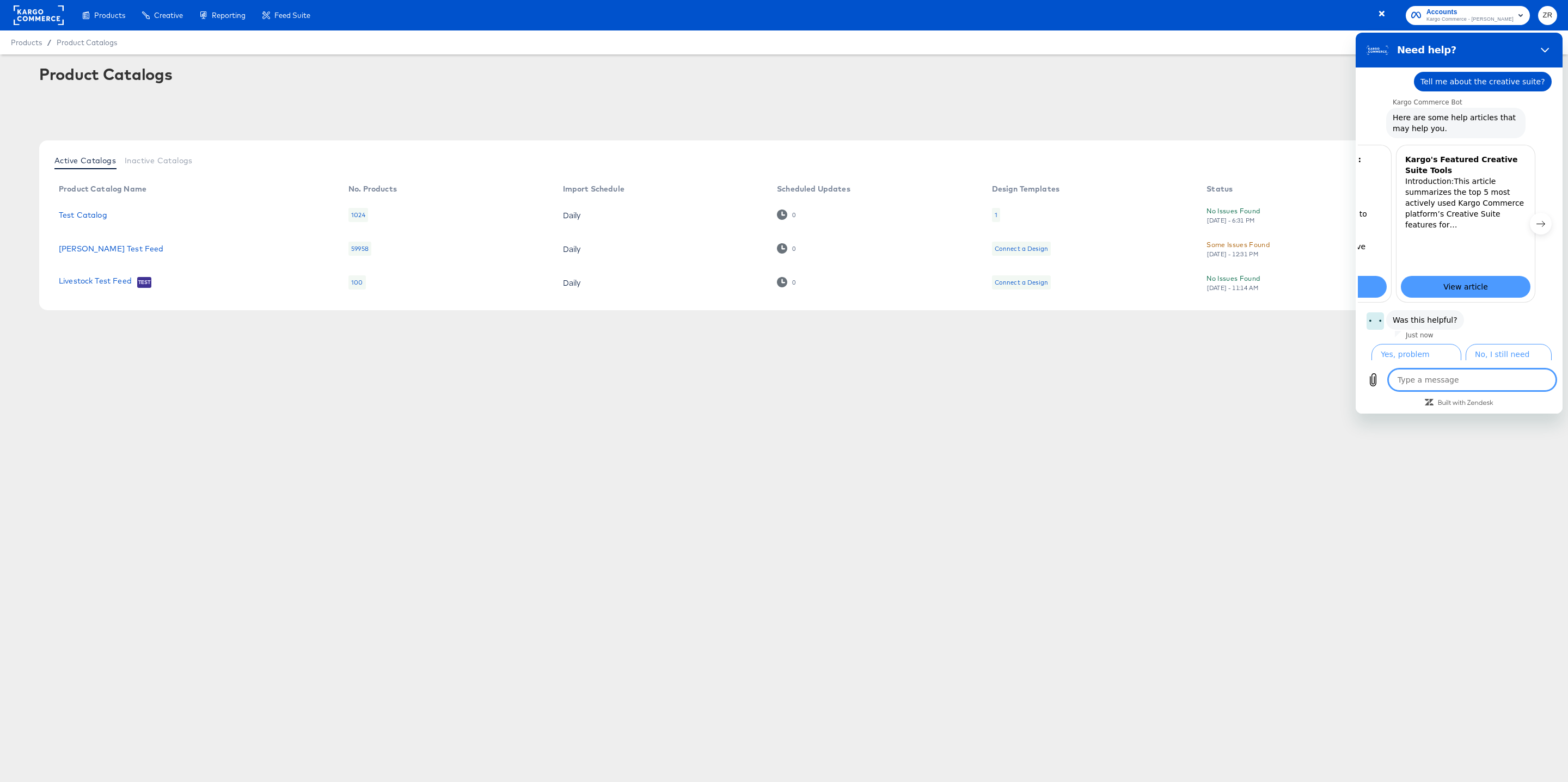
scroll to position [0, 138]
click at [1505, 347] on button "No, I still need help" at bounding box center [1508, 360] width 86 height 32
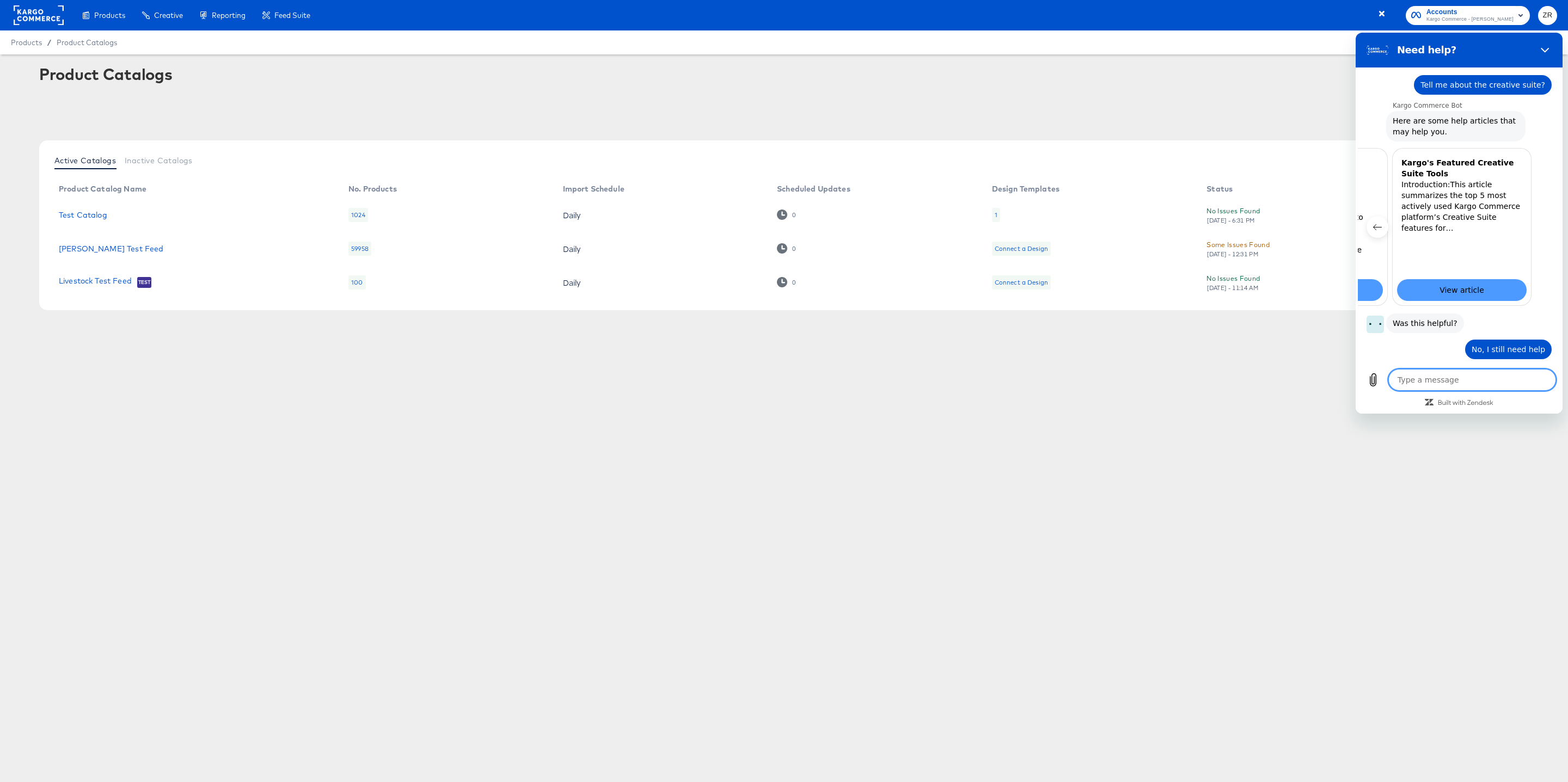
scroll to position [86, 0]
type textarea "x"
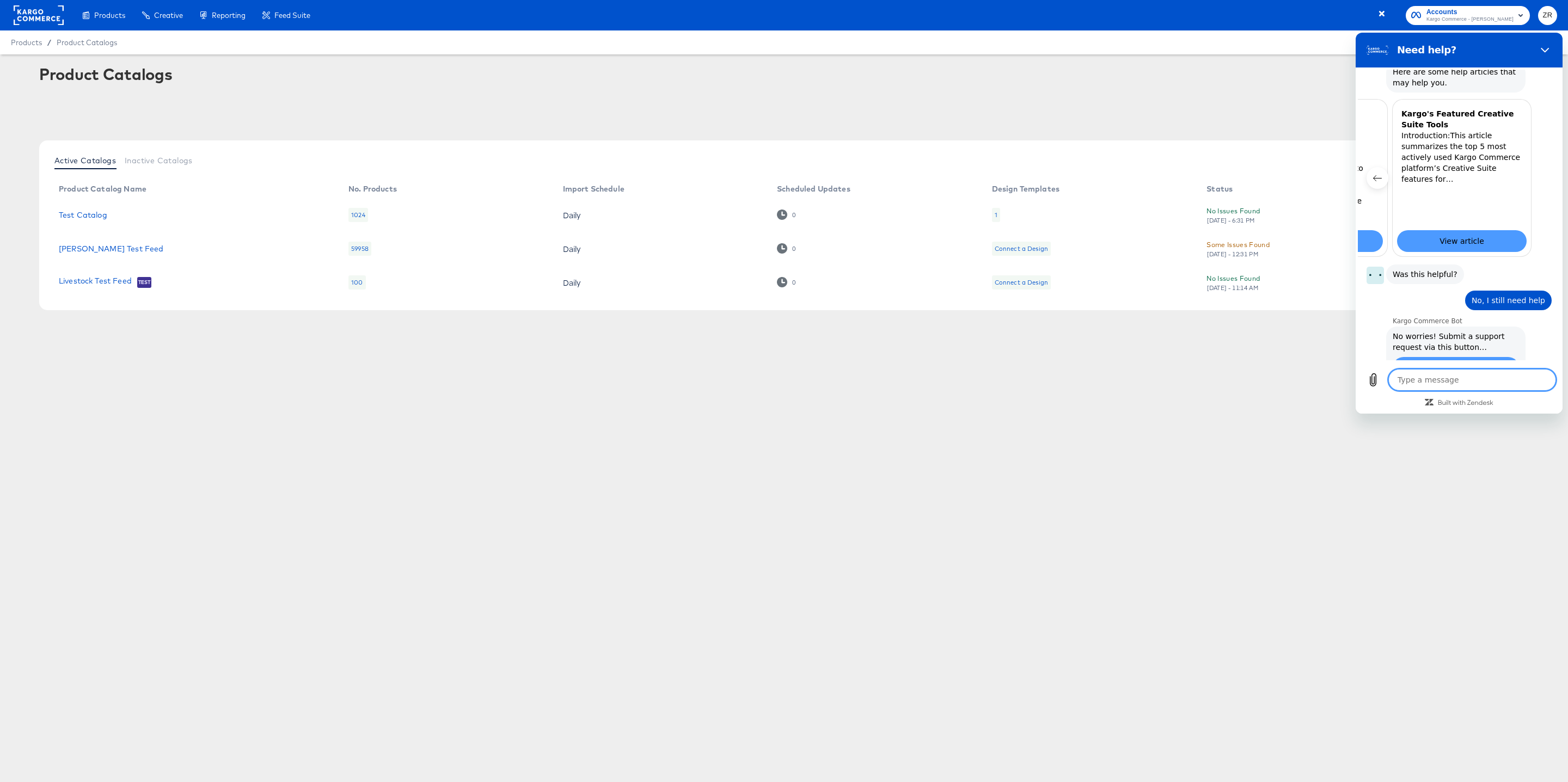
scroll to position [139, 0]
click at [1443, 358] on span "Submit a request" at bounding box center [1455, 365] width 65 height 13
